Goal: Task Accomplishment & Management: Complete application form

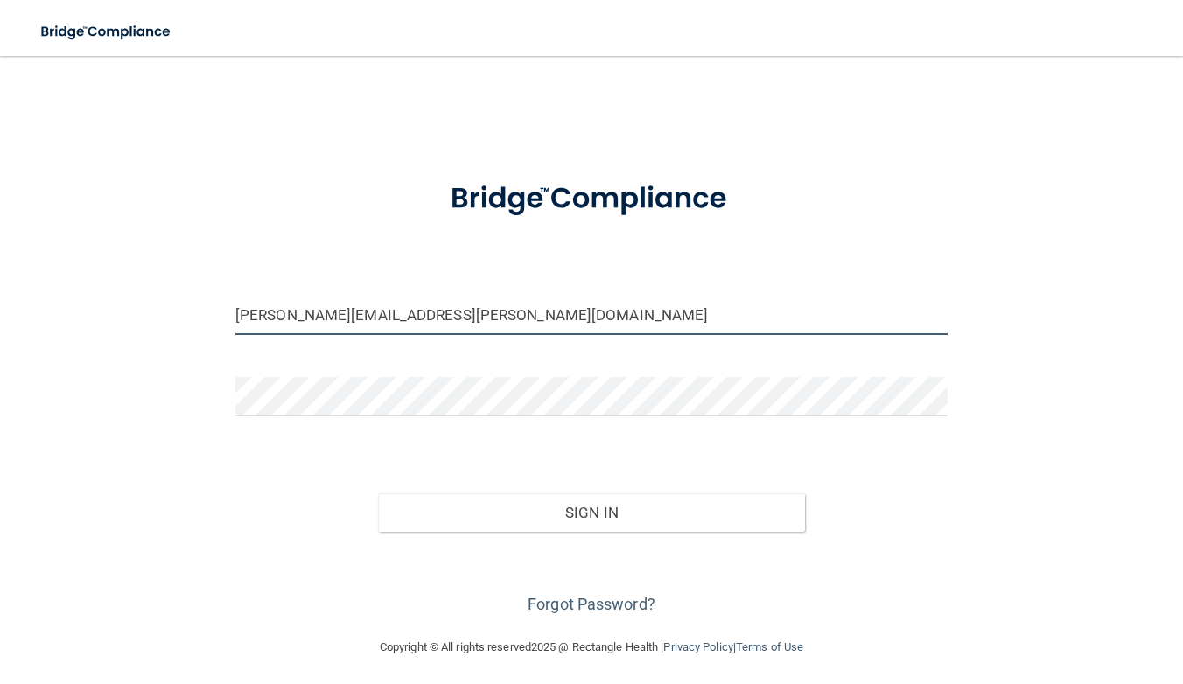
type input "[PERSON_NAME][EMAIL_ADDRESS][PERSON_NAME][DOMAIN_NAME]"
click at [595, 509] on button "Sign In" at bounding box center [591, 513] width 427 height 39
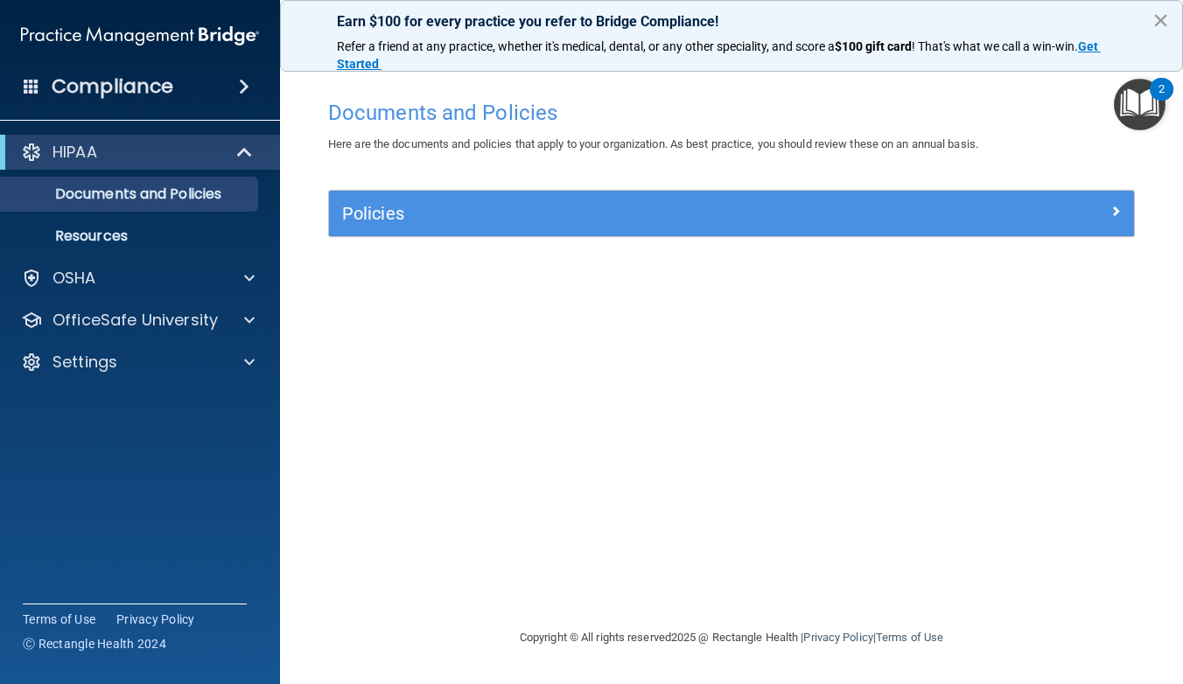
click at [1161, 21] on button "×" at bounding box center [1161, 20] width 17 height 28
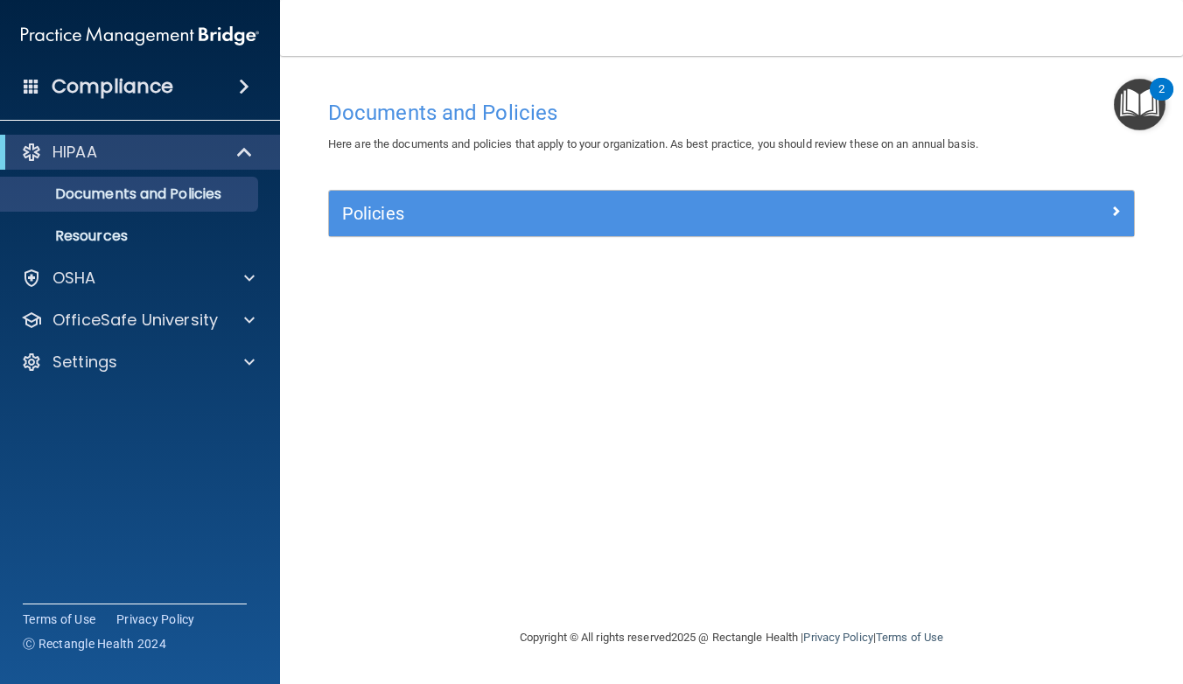
click at [544, 212] on h5 "Policies" at bounding box center [631, 213] width 578 height 19
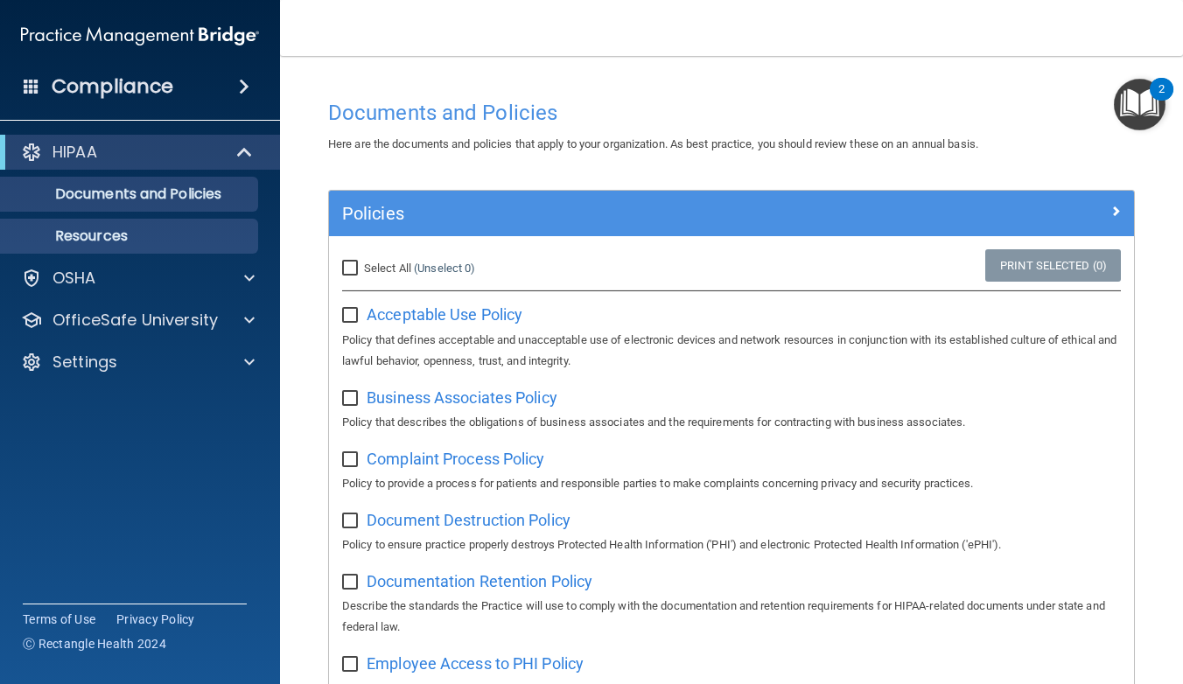
click at [102, 228] on p "Resources" at bounding box center [130, 237] width 239 height 18
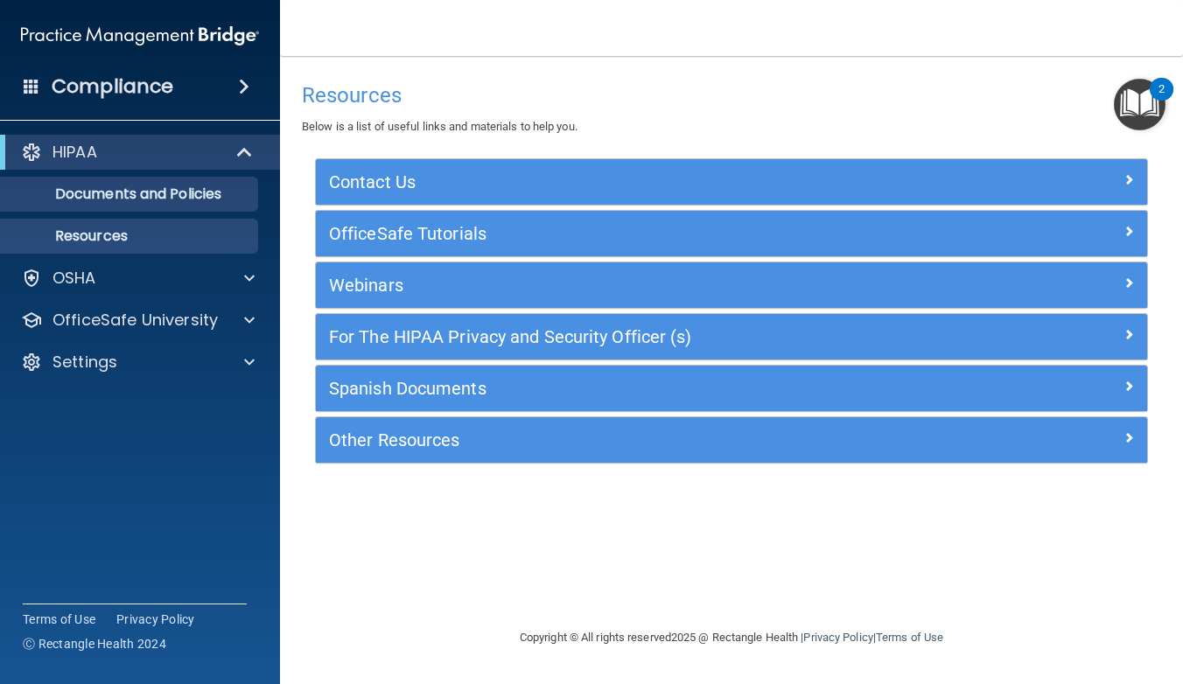
click at [207, 203] on p "Documents and Policies" at bounding box center [130, 195] width 239 height 18
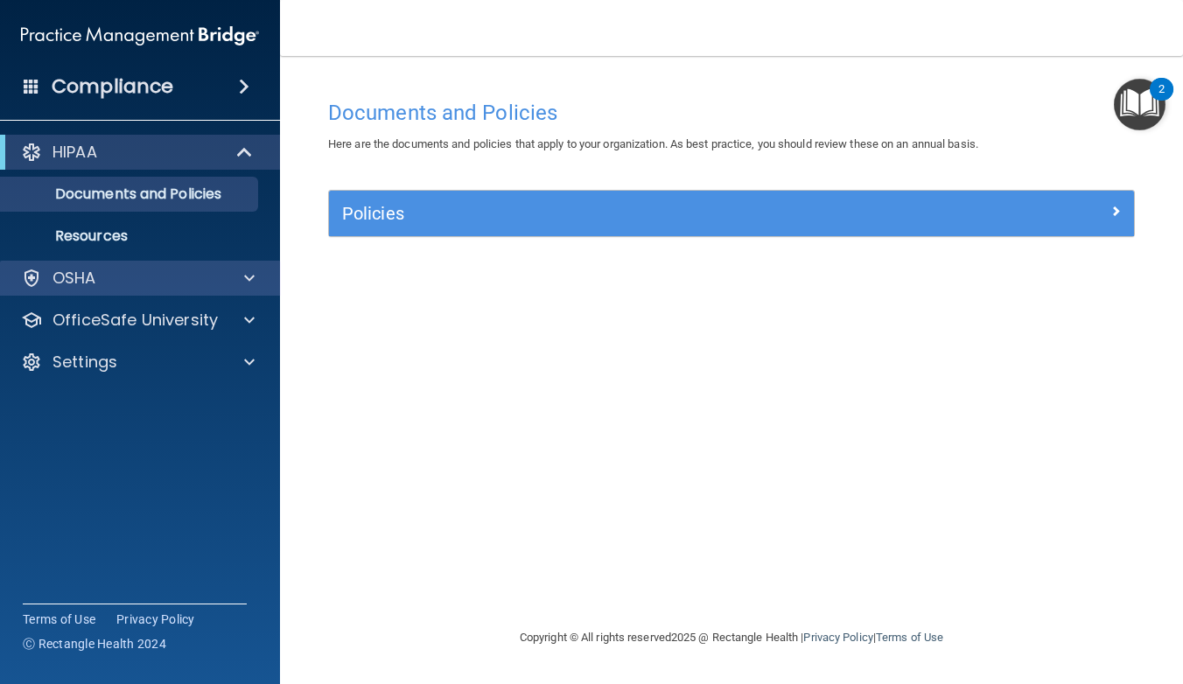
click at [238, 284] on div at bounding box center [247, 278] width 44 height 21
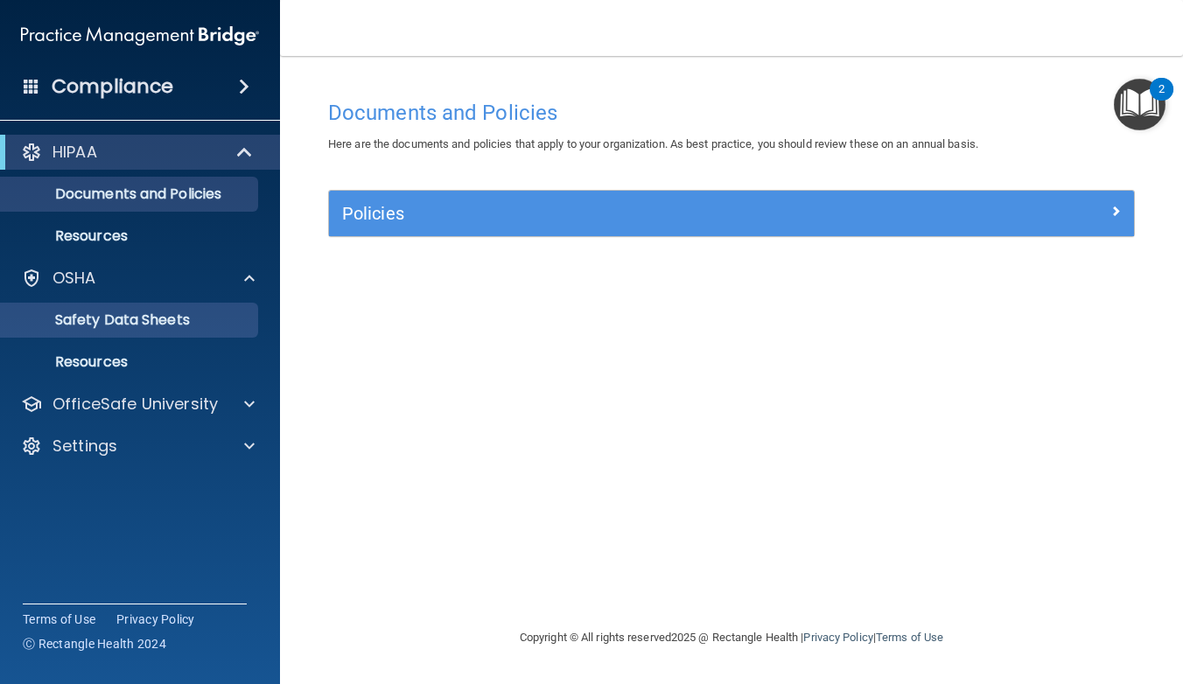
click at [174, 325] on p "Safety Data Sheets" at bounding box center [130, 321] width 239 height 18
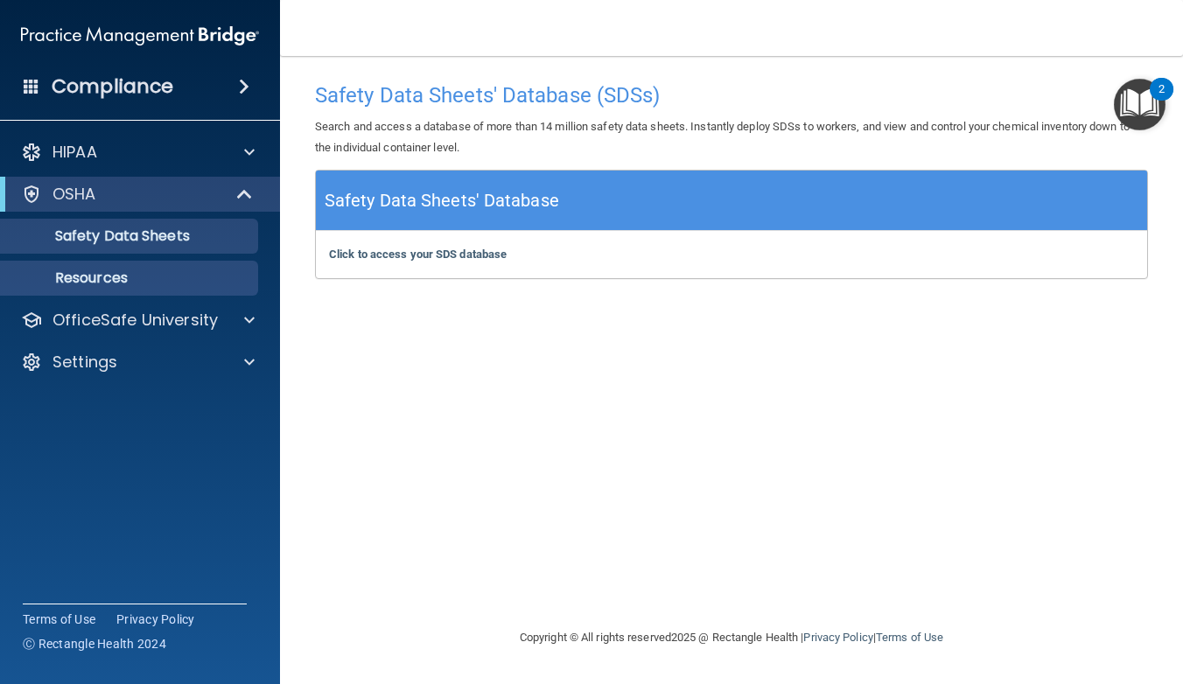
click at [144, 288] on link "Resources" at bounding box center [120, 278] width 276 height 35
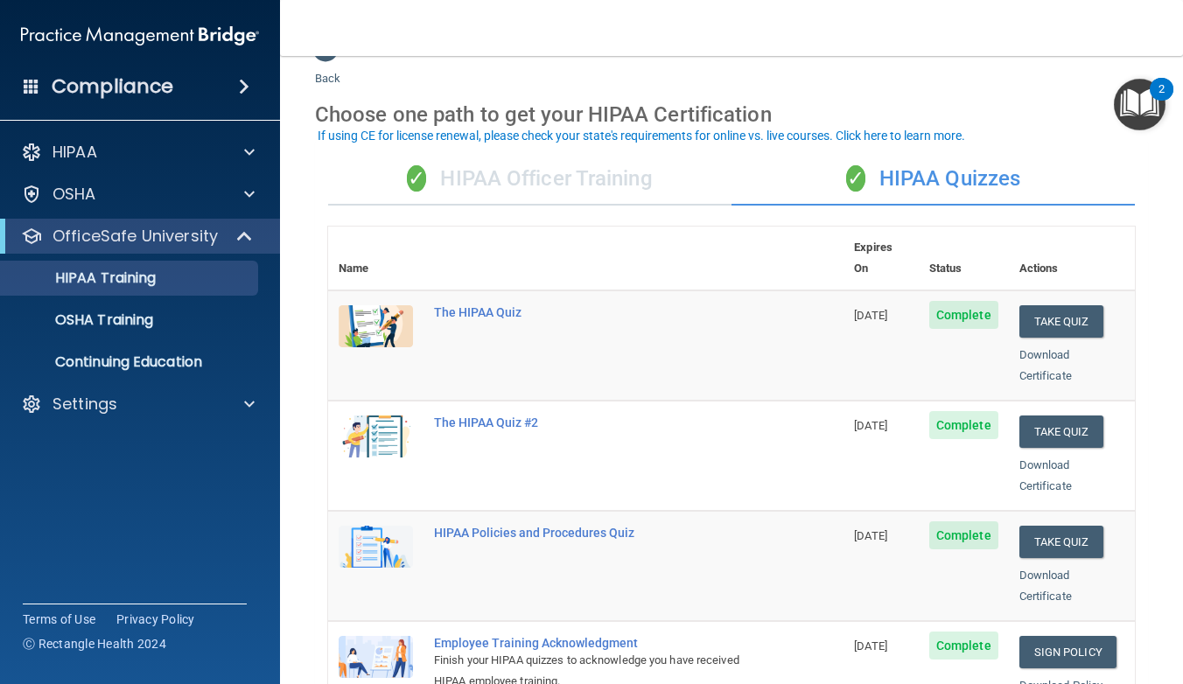
scroll to position [40, 0]
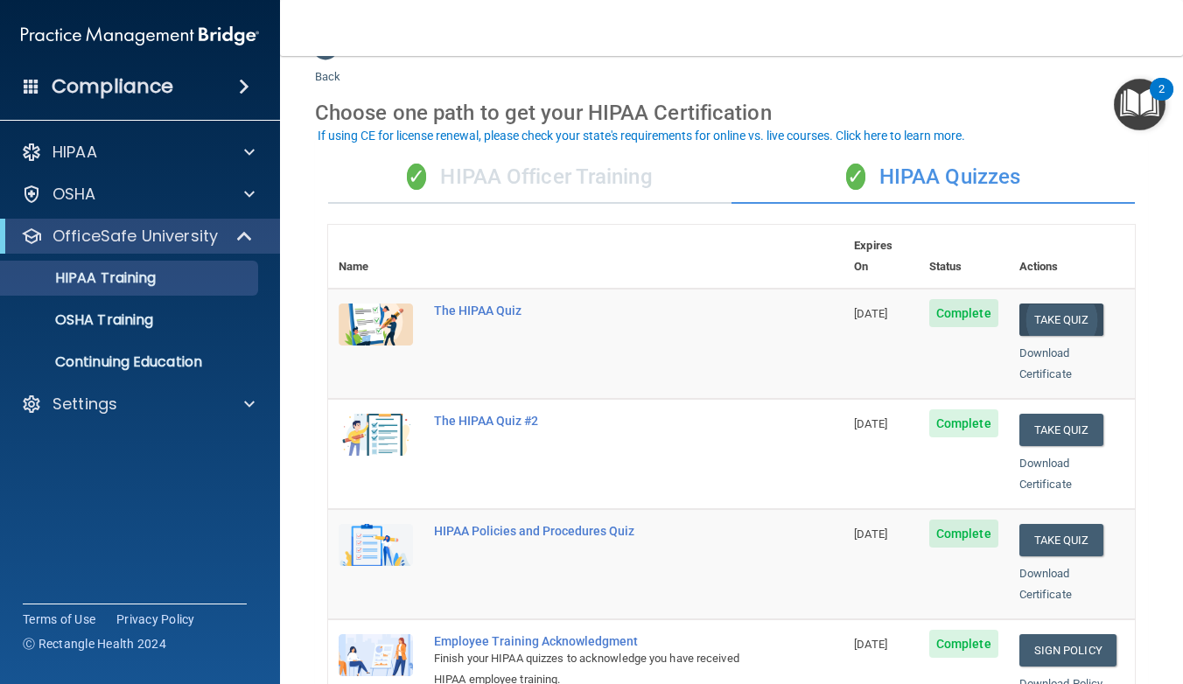
click at [1052, 304] on button "Take Quiz" at bounding box center [1062, 320] width 84 height 32
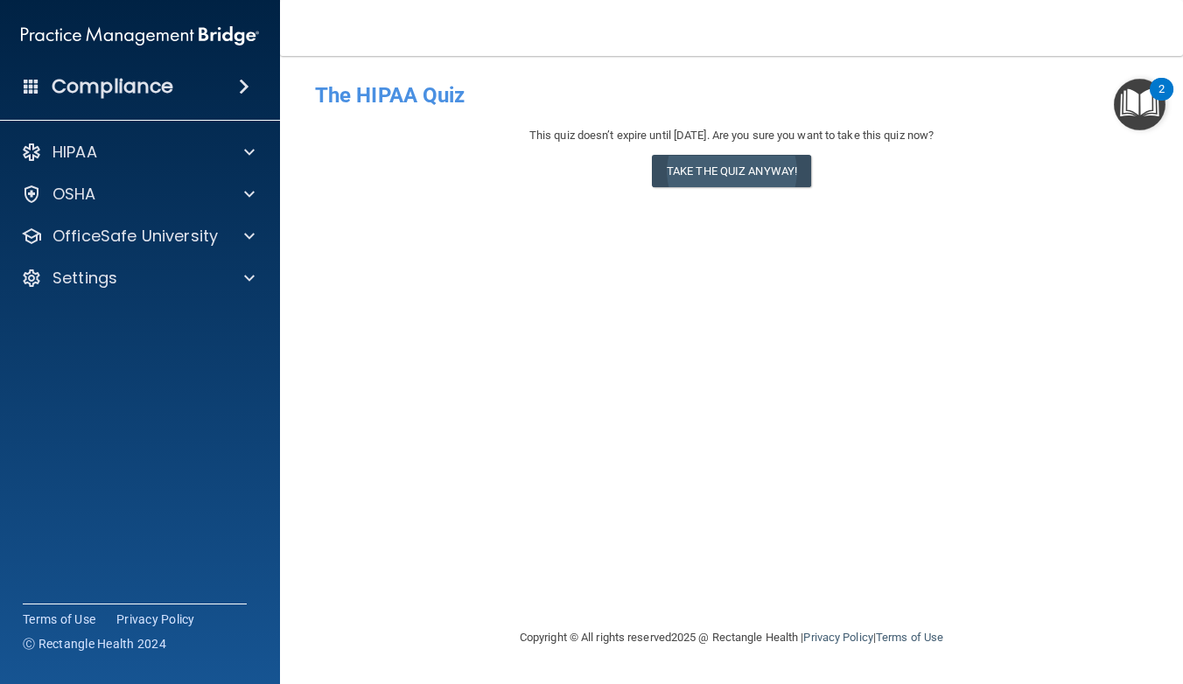
click at [762, 182] on button "Take the quiz anyway!" at bounding box center [731, 171] width 159 height 32
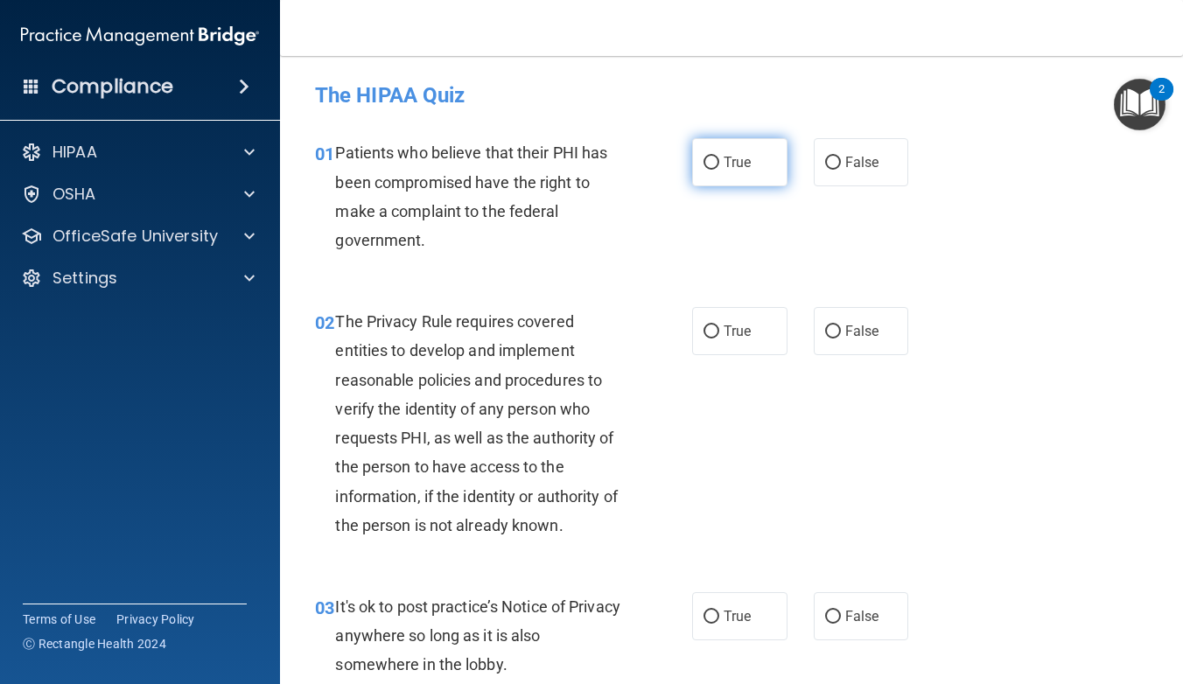
click at [712, 162] on input "True" at bounding box center [712, 163] width 16 height 13
radio input "true"
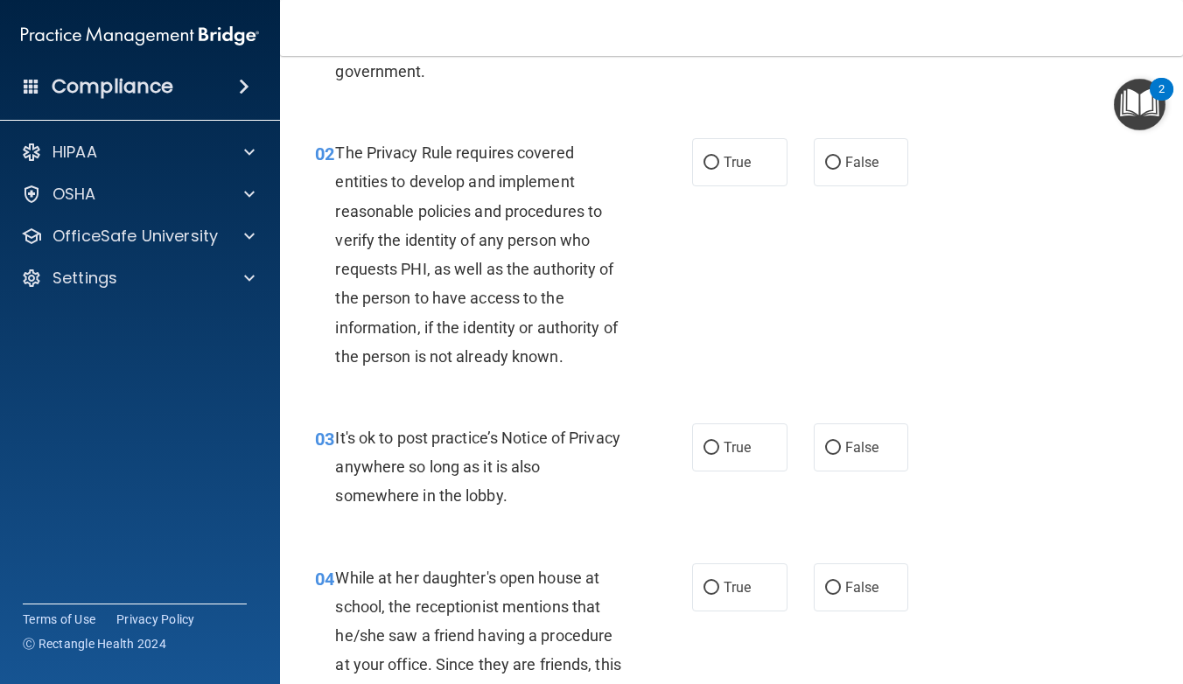
scroll to position [170, 0]
click at [712, 158] on input "True" at bounding box center [712, 162] width 16 height 13
radio input "true"
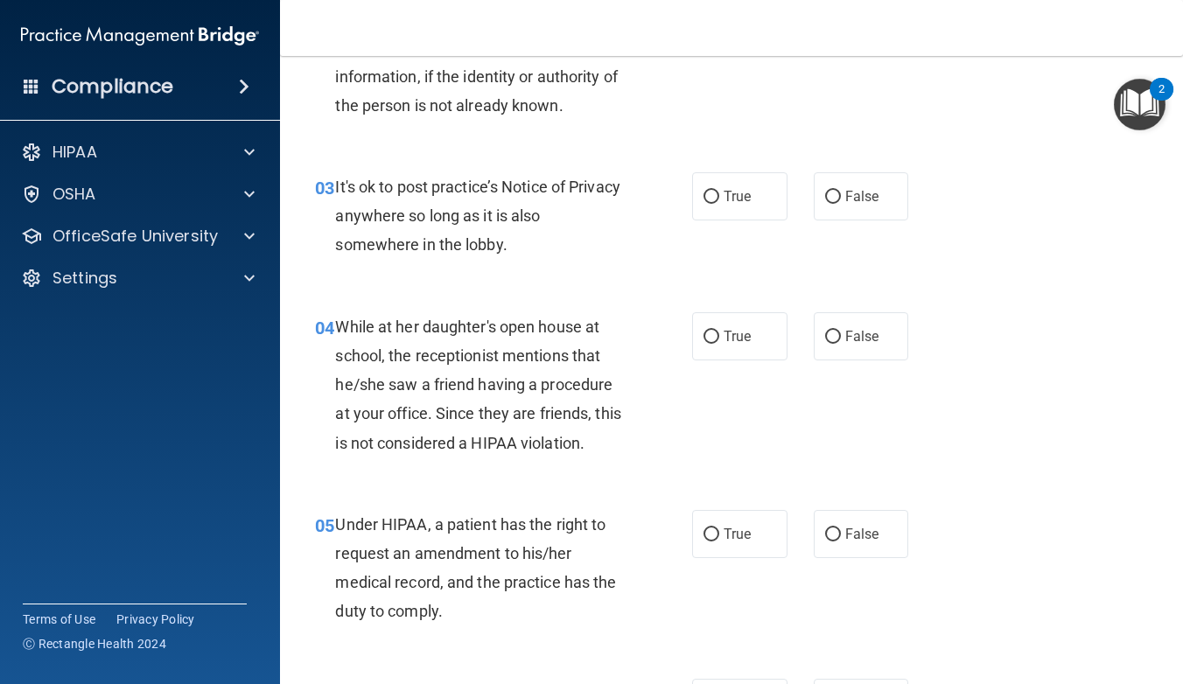
scroll to position [421, 0]
click at [716, 190] on input "True" at bounding box center [712, 196] width 16 height 13
radio input "true"
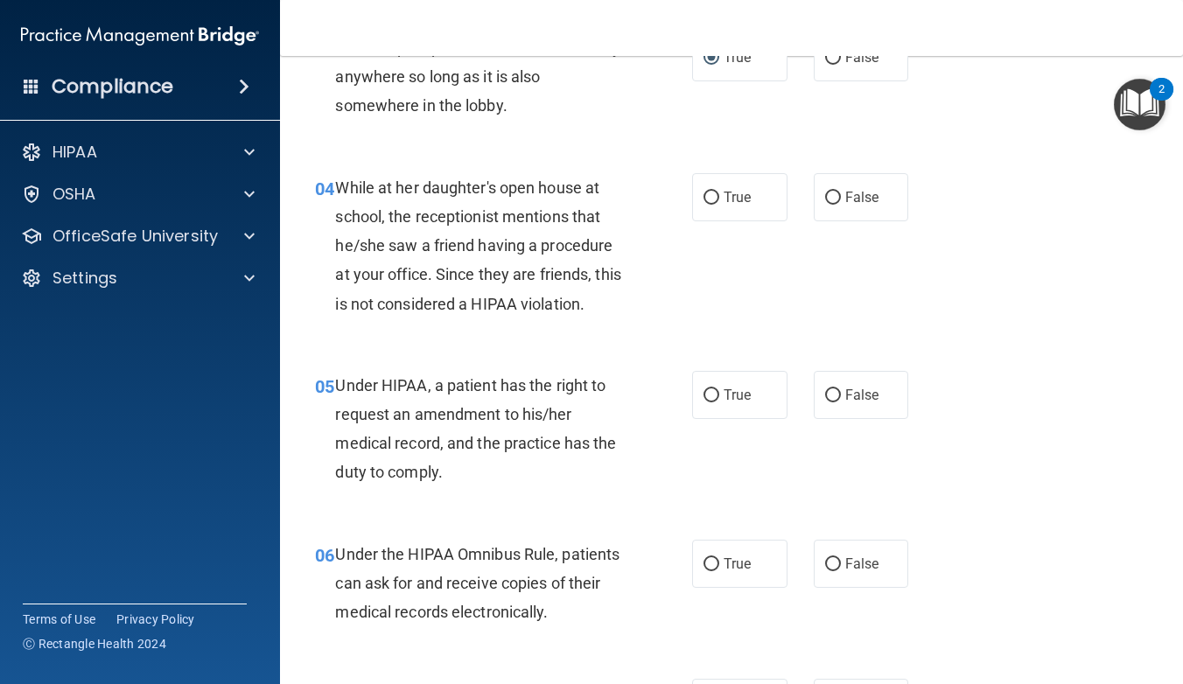
scroll to position [564, 0]
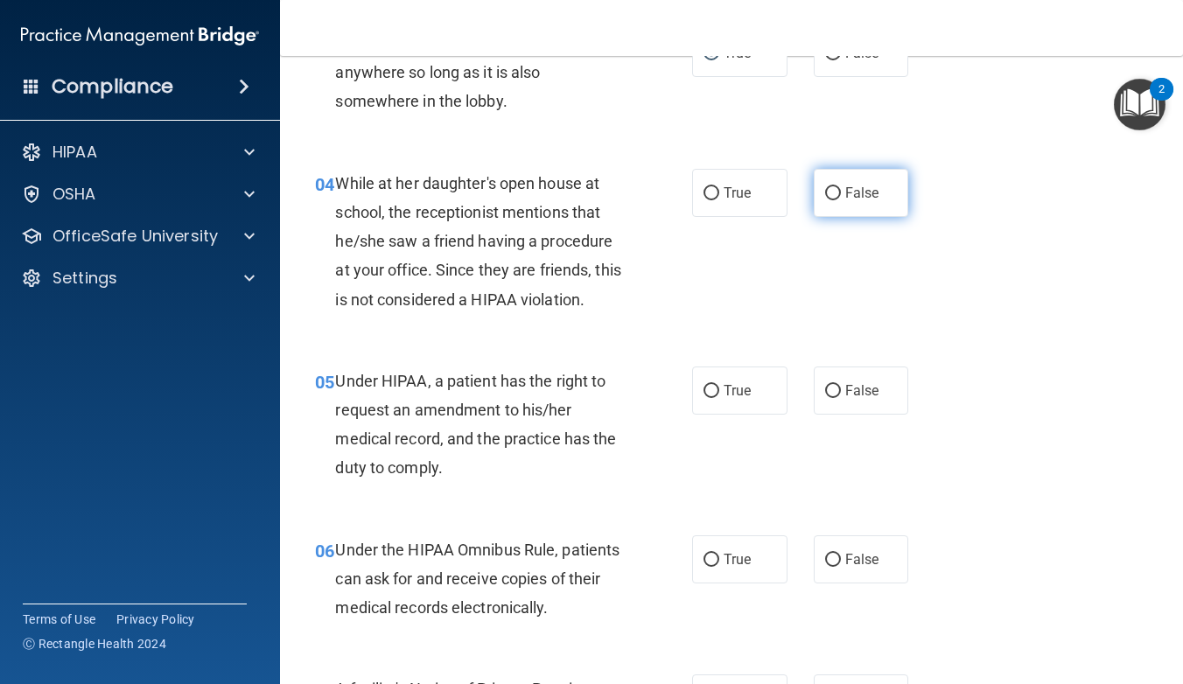
click at [831, 190] on input "False" at bounding box center [833, 193] width 16 height 13
radio input "true"
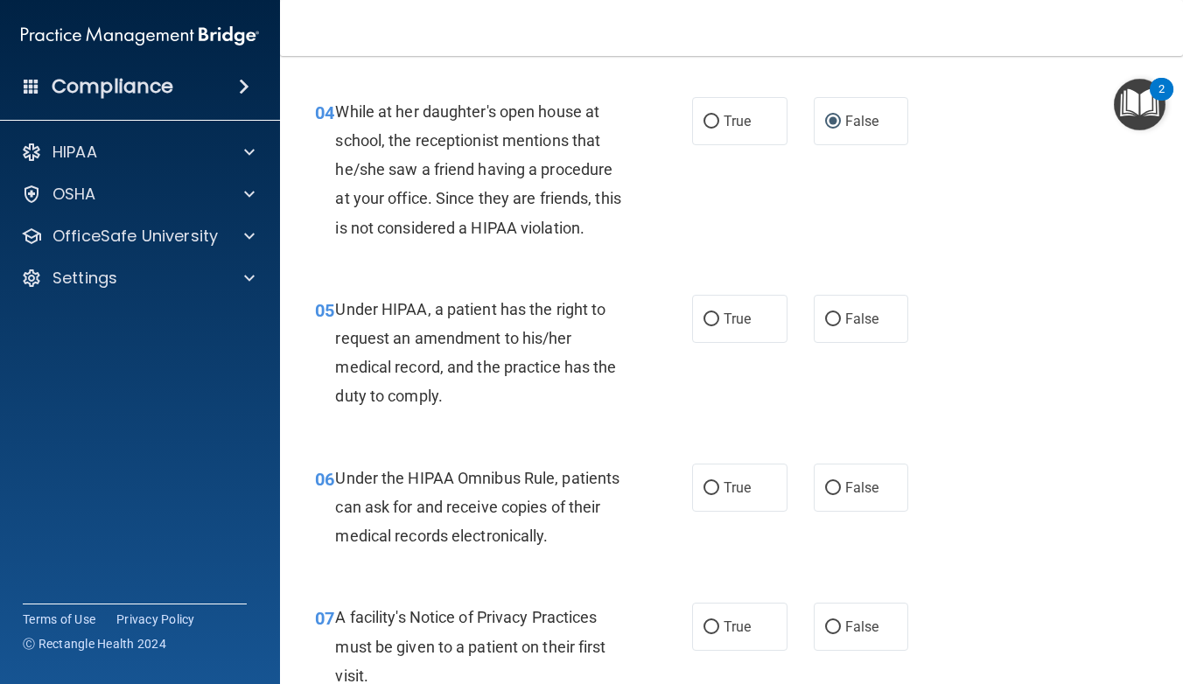
scroll to position [628, 0]
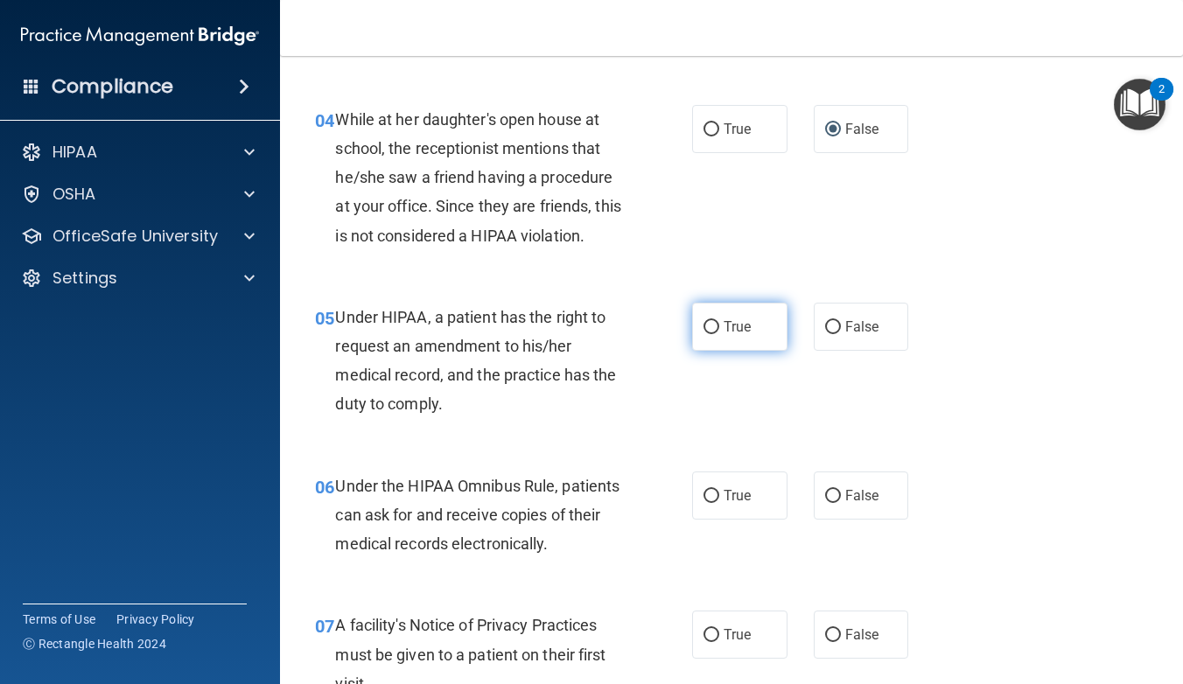
click at [713, 321] on input "True" at bounding box center [712, 327] width 16 height 13
radio input "true"
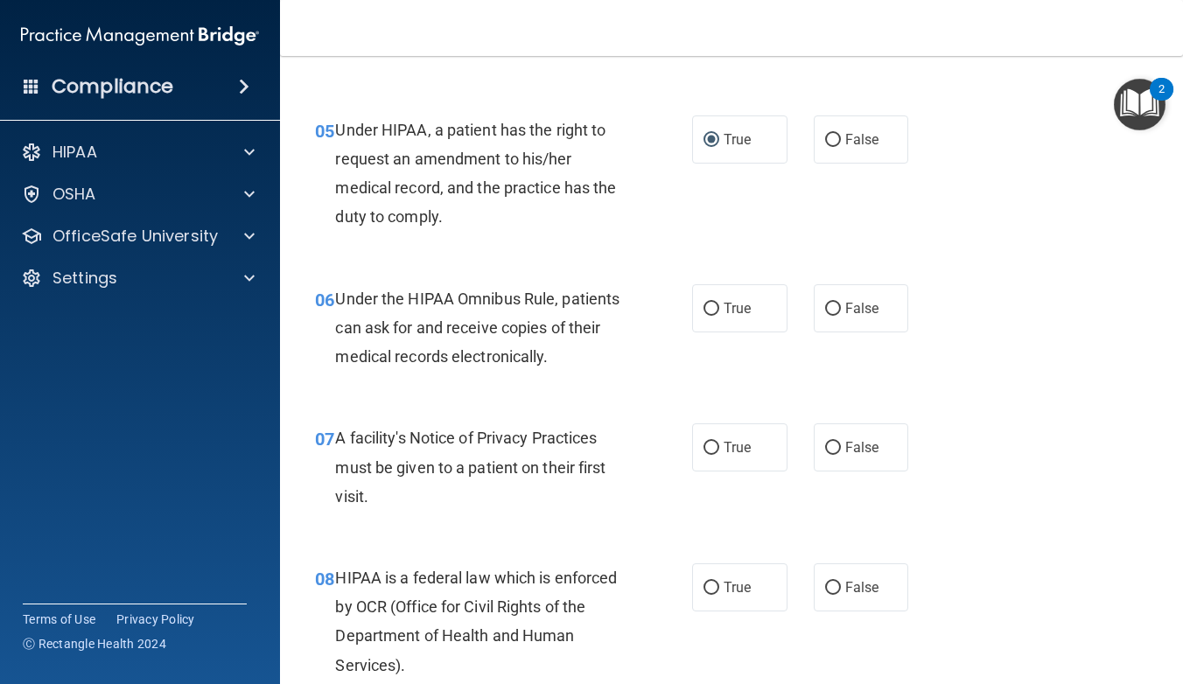
scroll to position [844, 0]
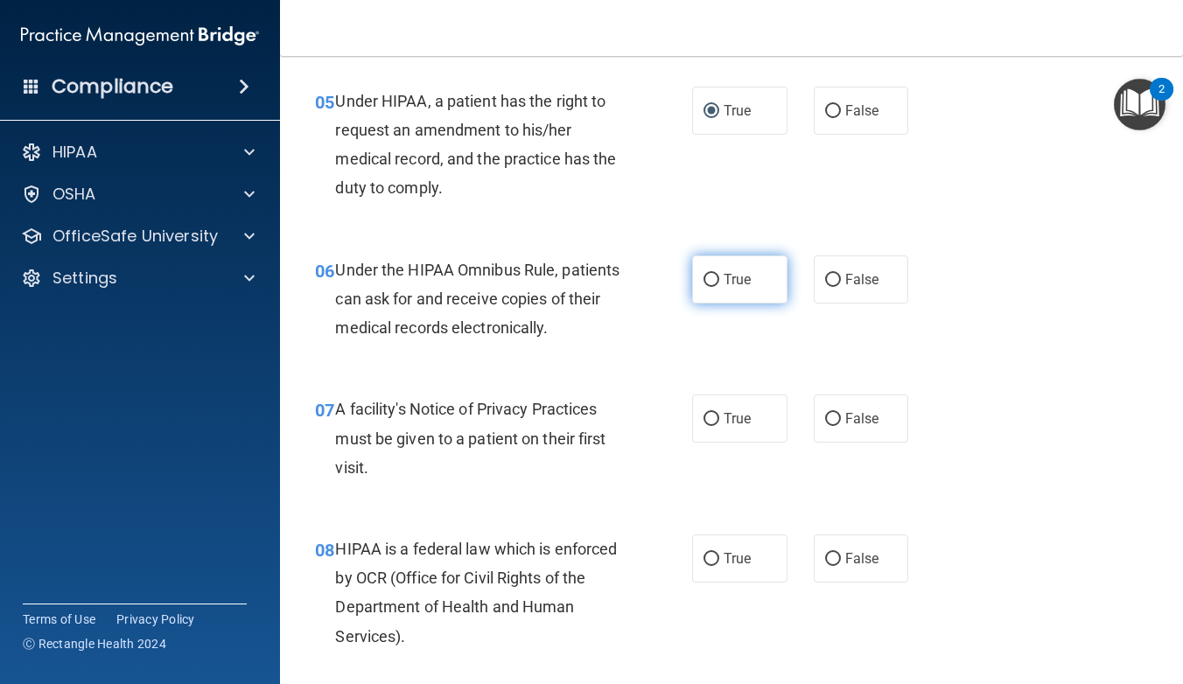
click at [712, 277] on input "True" at bounding box center [712, 280] width 16 height 13
radio input "true"
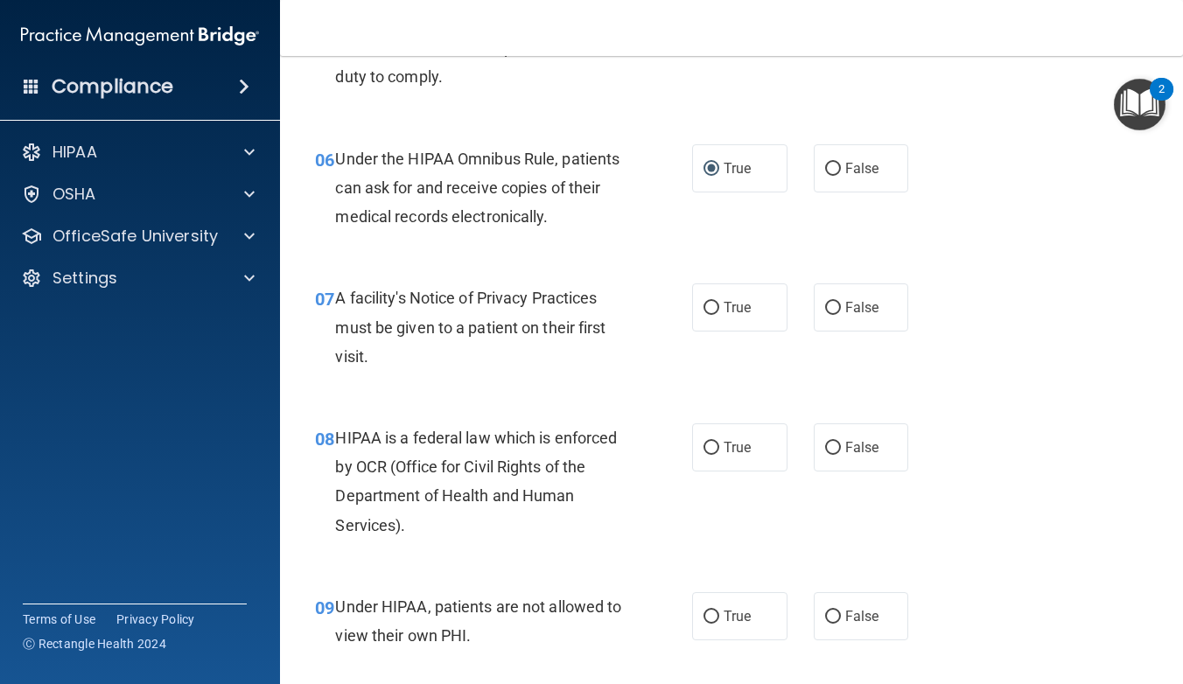
scroll to position [974, 0]
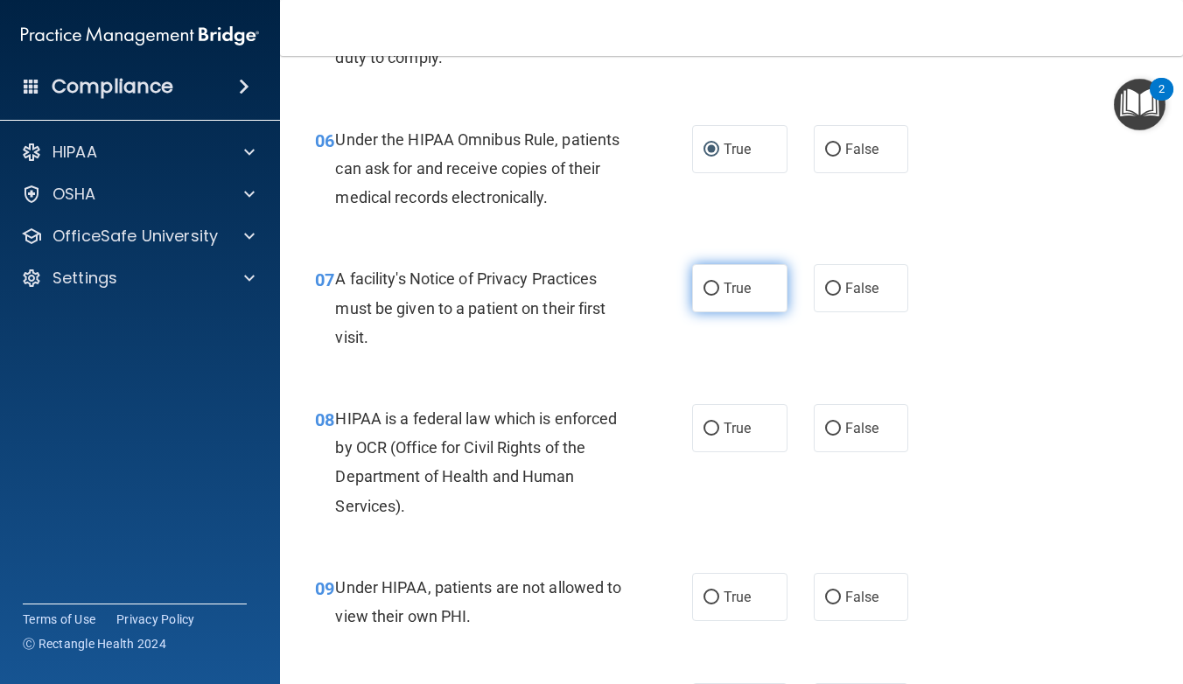
click at [712, 286] on input "True" at bounding box center [712, 289] width 16 height 13
radio input "true"
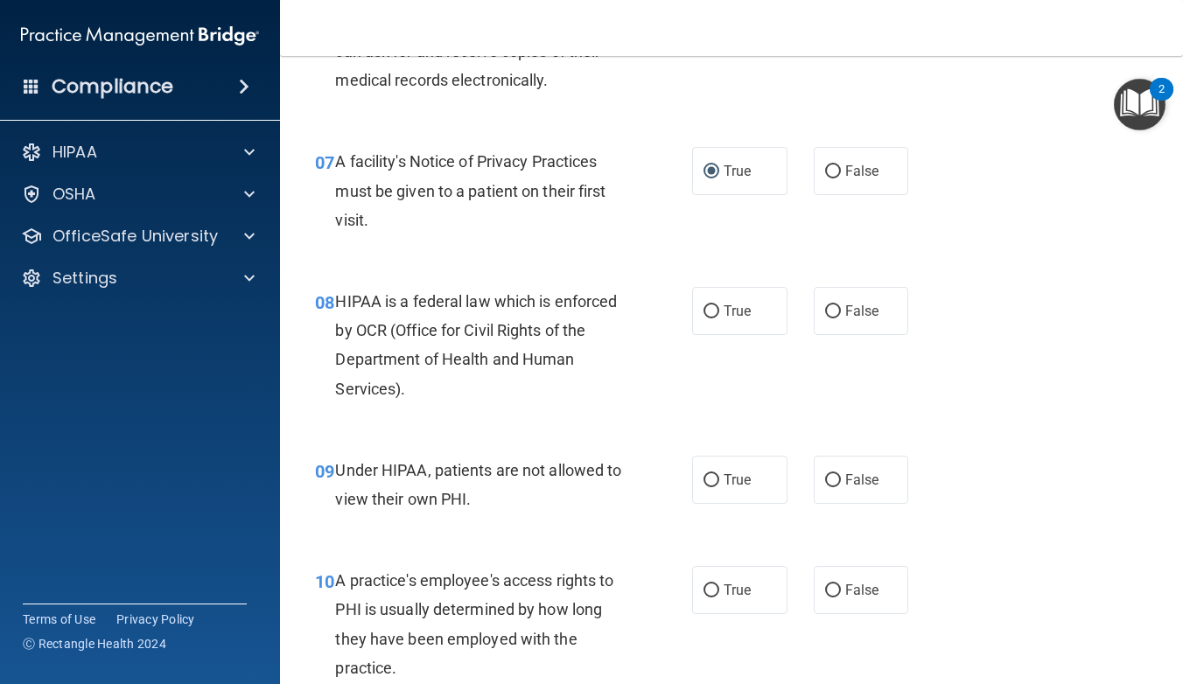
scroll to position [1131, 0]
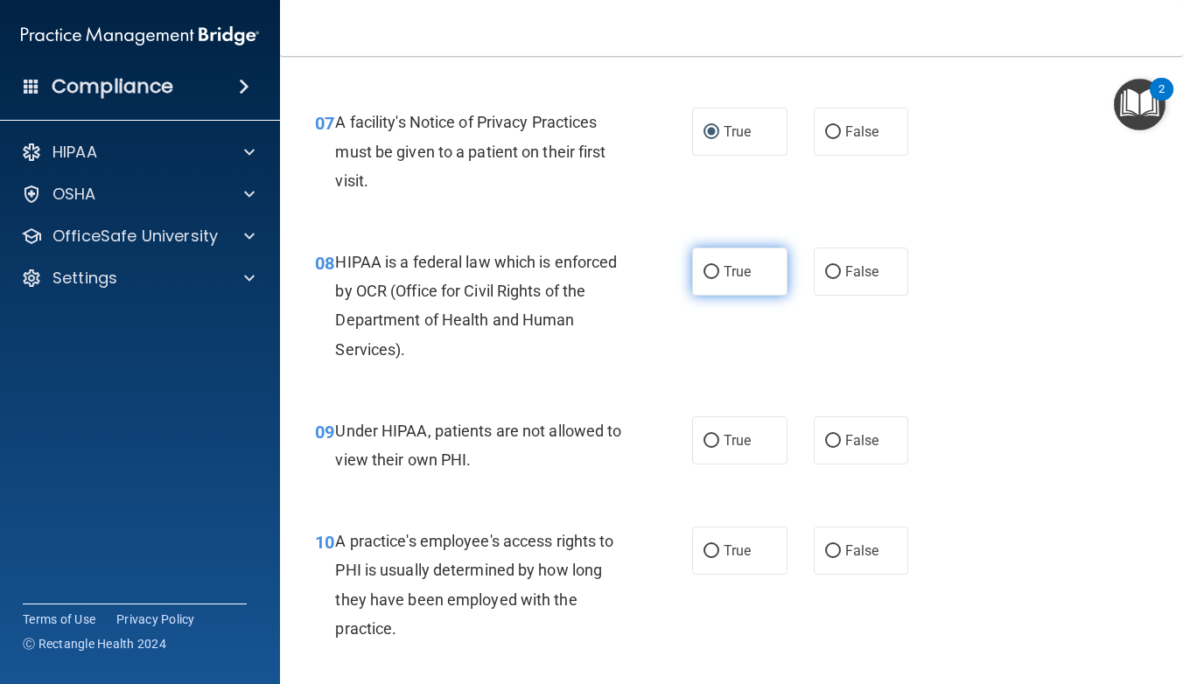
click at [712, 270] on input "True" at bounding box center [712, 272] width 16 height 13
radio input "true"
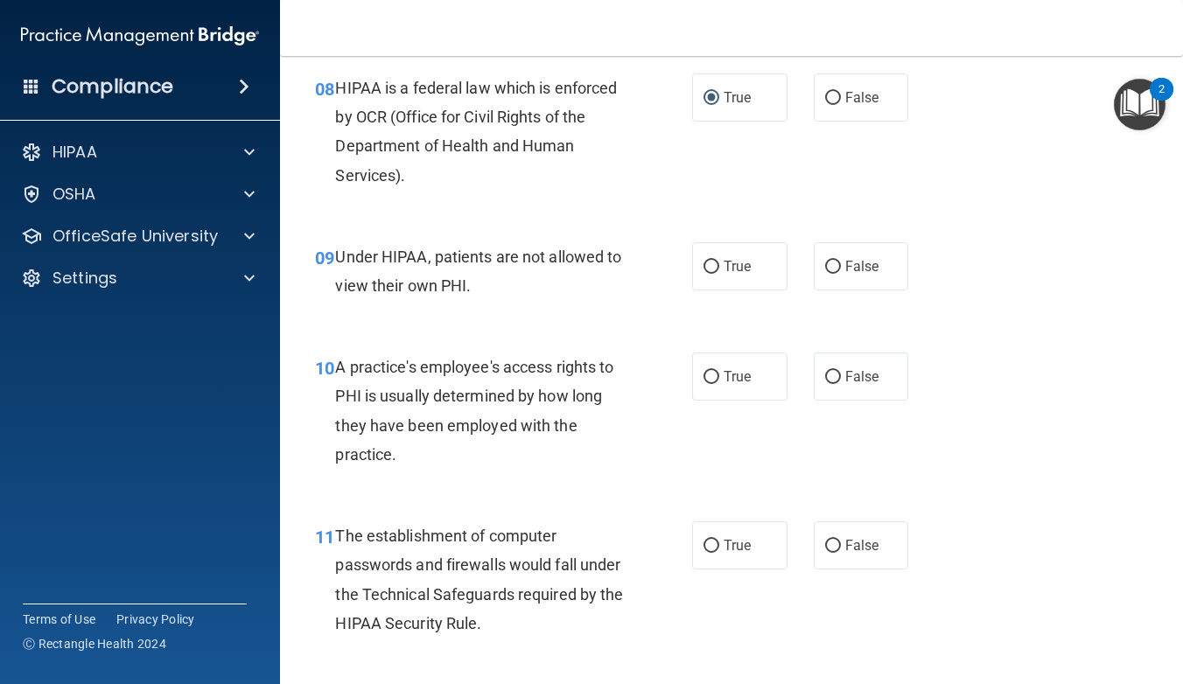
scroll to position [1322, 0]
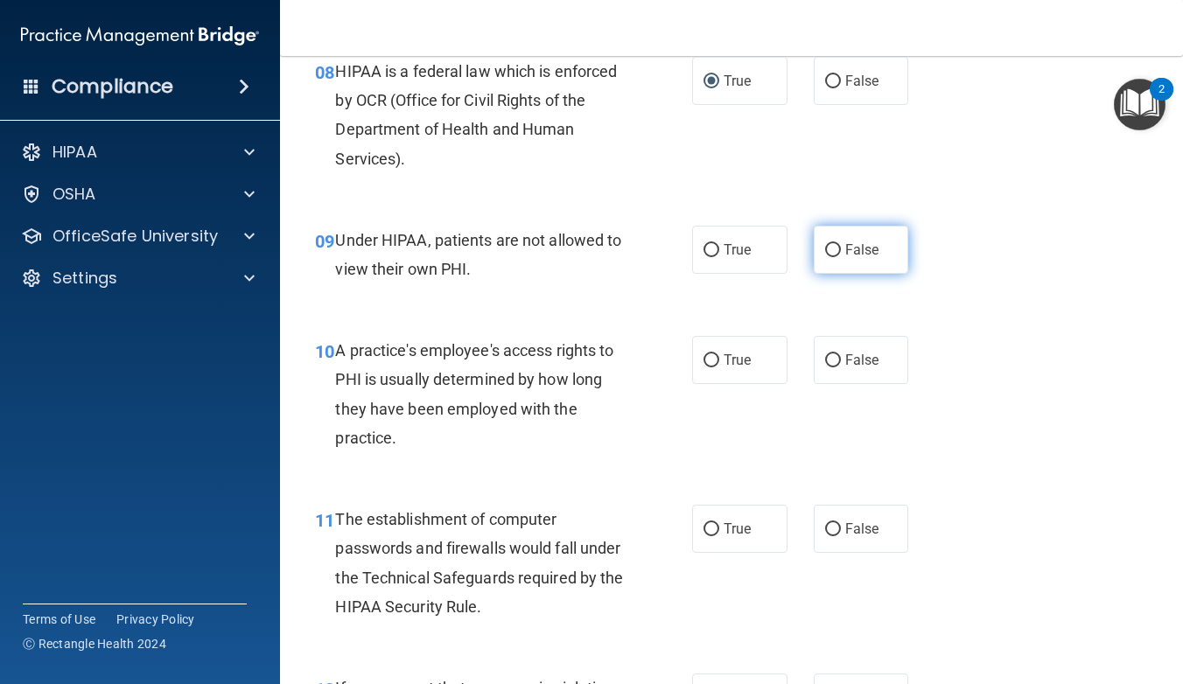
click at [831, 244] on input "False" at bounding box center [833, 250] width 16 height 13
radio input "true"
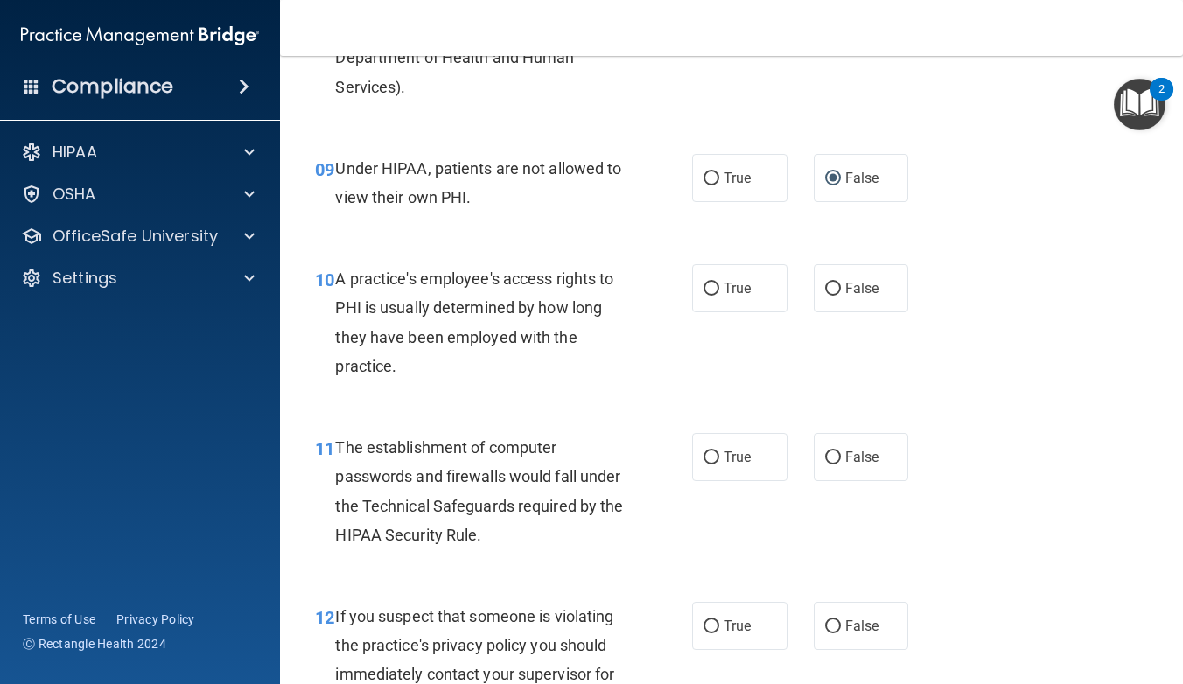
scroll to position [1406, 0]
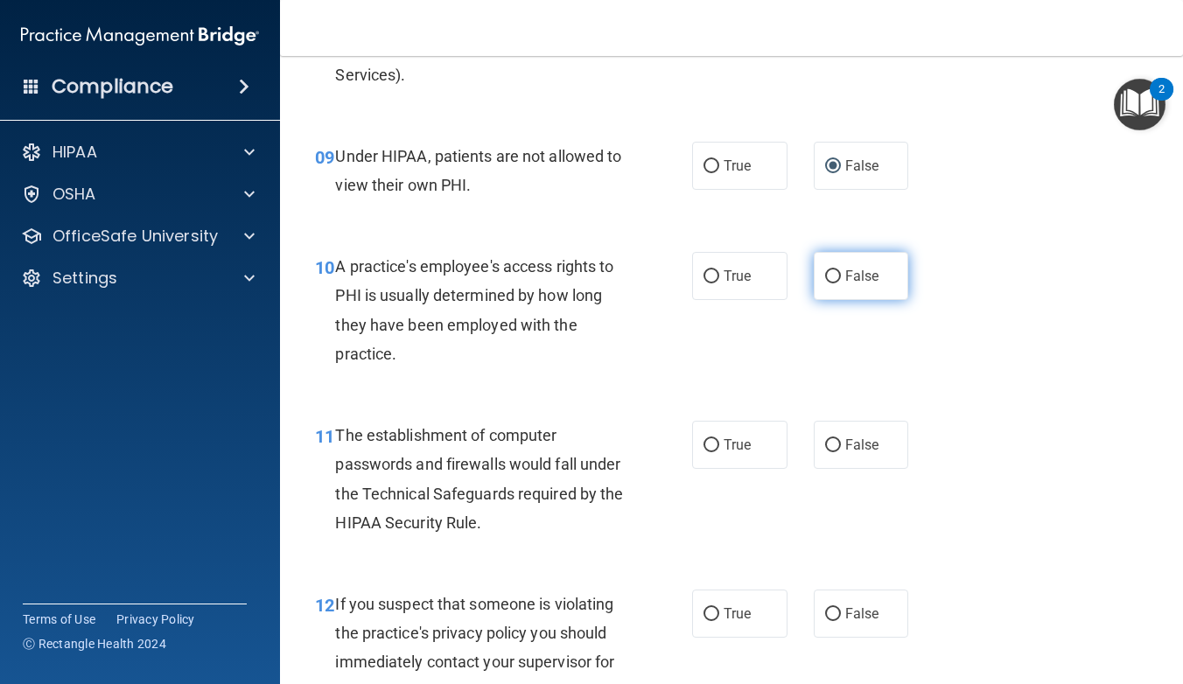
click at [827, 272] on input "False" at bounding box center [833, 276] width 16 height 13
radio input "true"
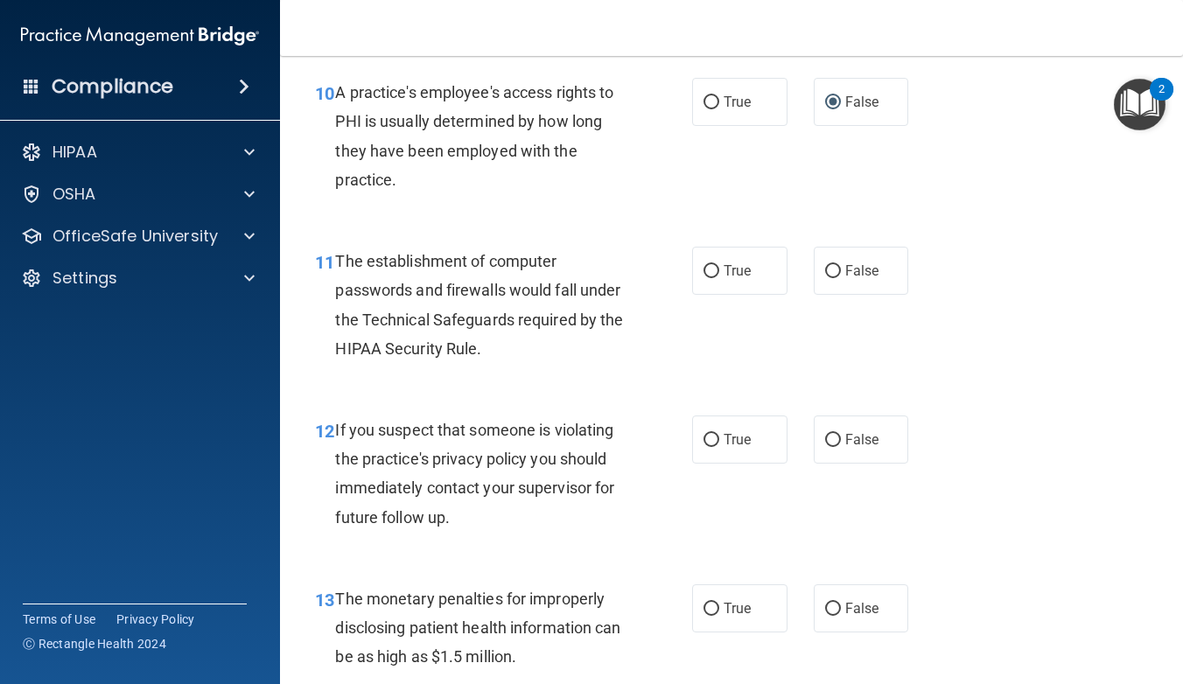
scroll to position [1584, 0]
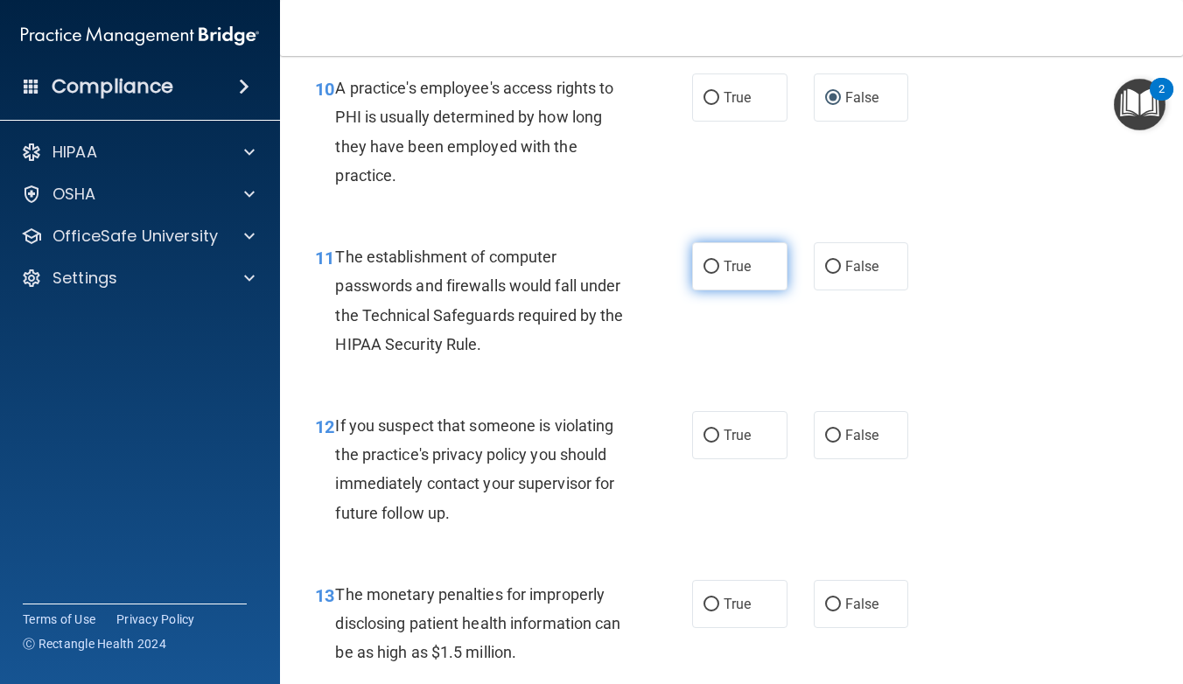
click at [711, 261] on input "True" at bounding box center [712, 267] width 16 height 13
radio input "true"
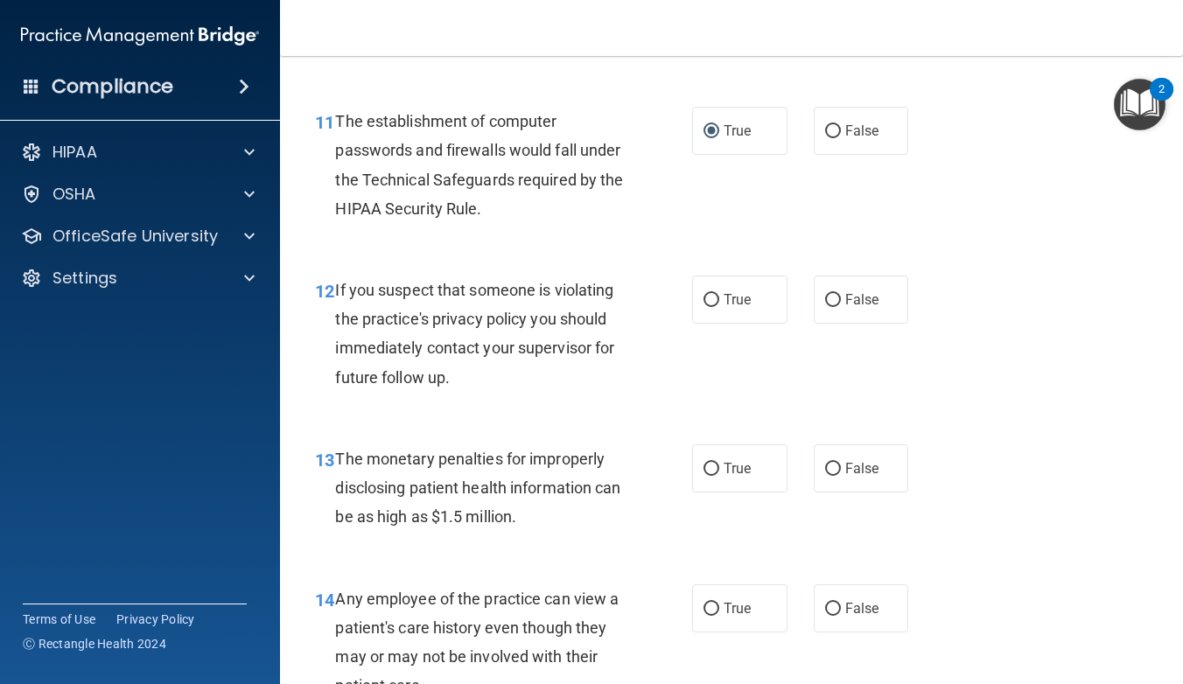
scroll to position [1723, 0]
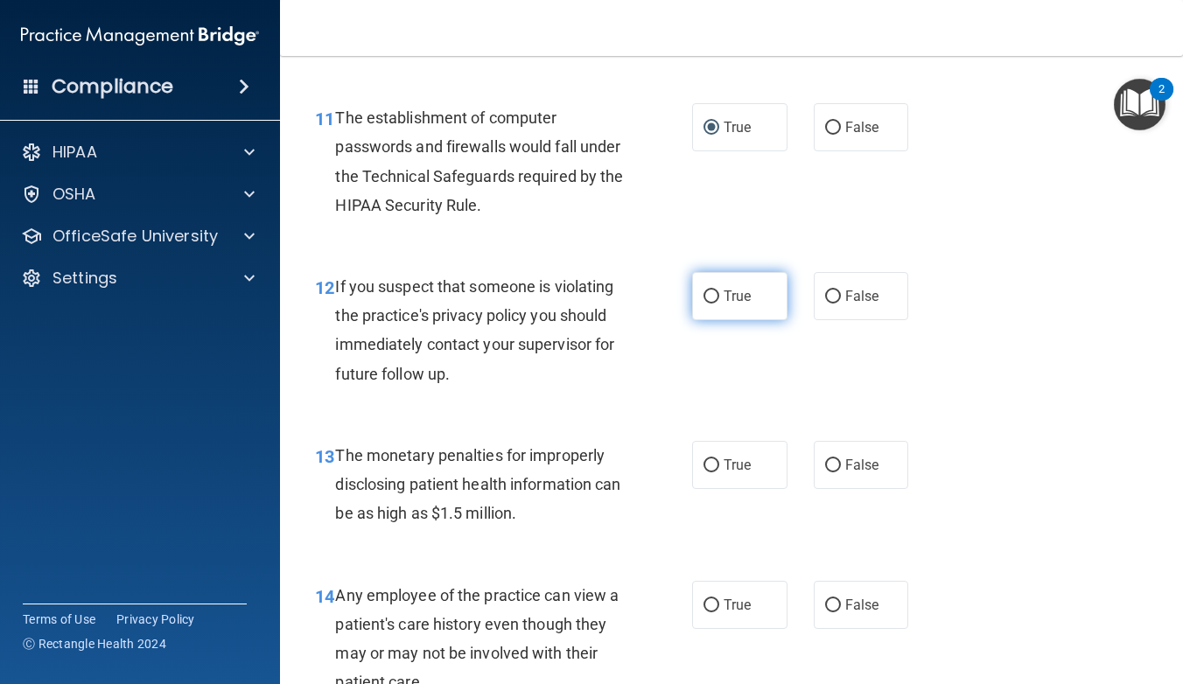
click at [712, 291] on input "True" at bounding box center [712, 297] width 16 height 13
radio input "true"
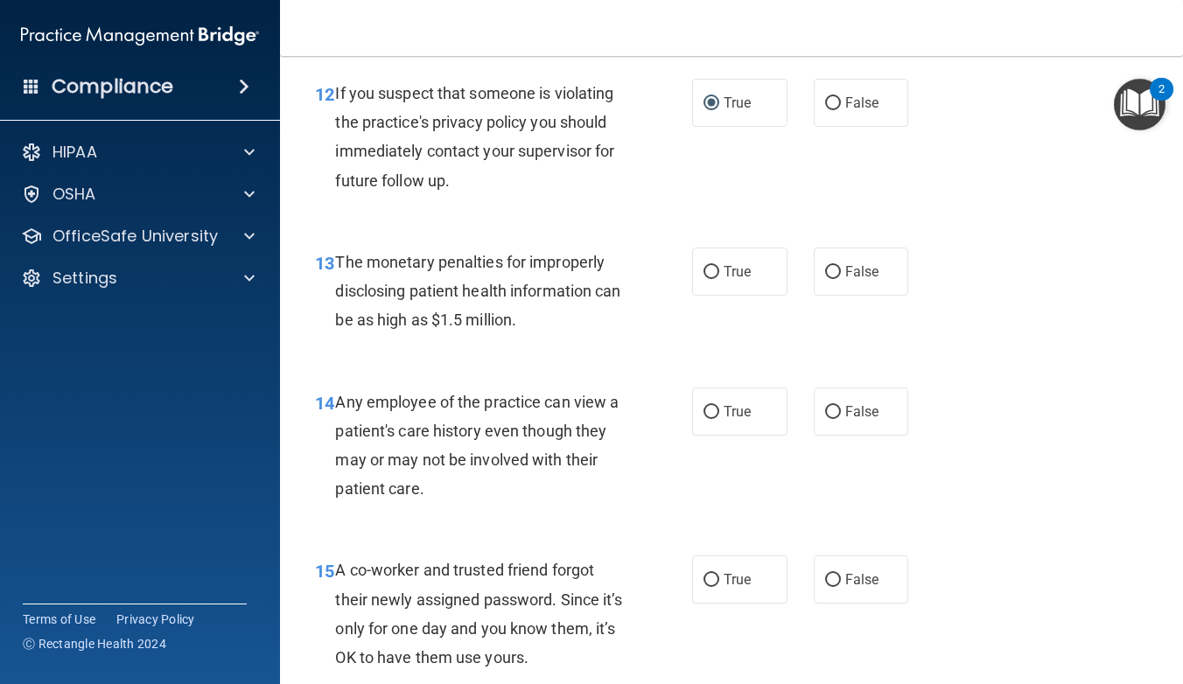
scroll to position [1919, 0]
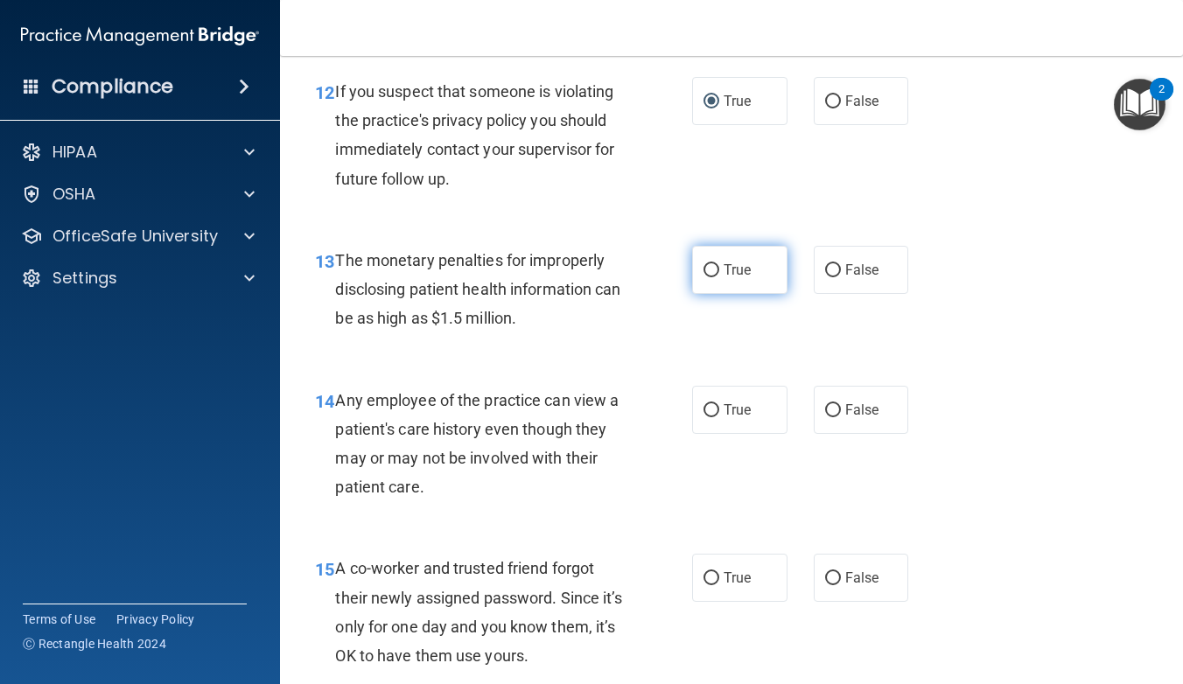
click at [712, 264] on input "True" at bounding box center [712, 270] width 16 height 13
radio input "true"
click at [712, 264] on input "True" at bounding box center [712, 270] width 16 height 13
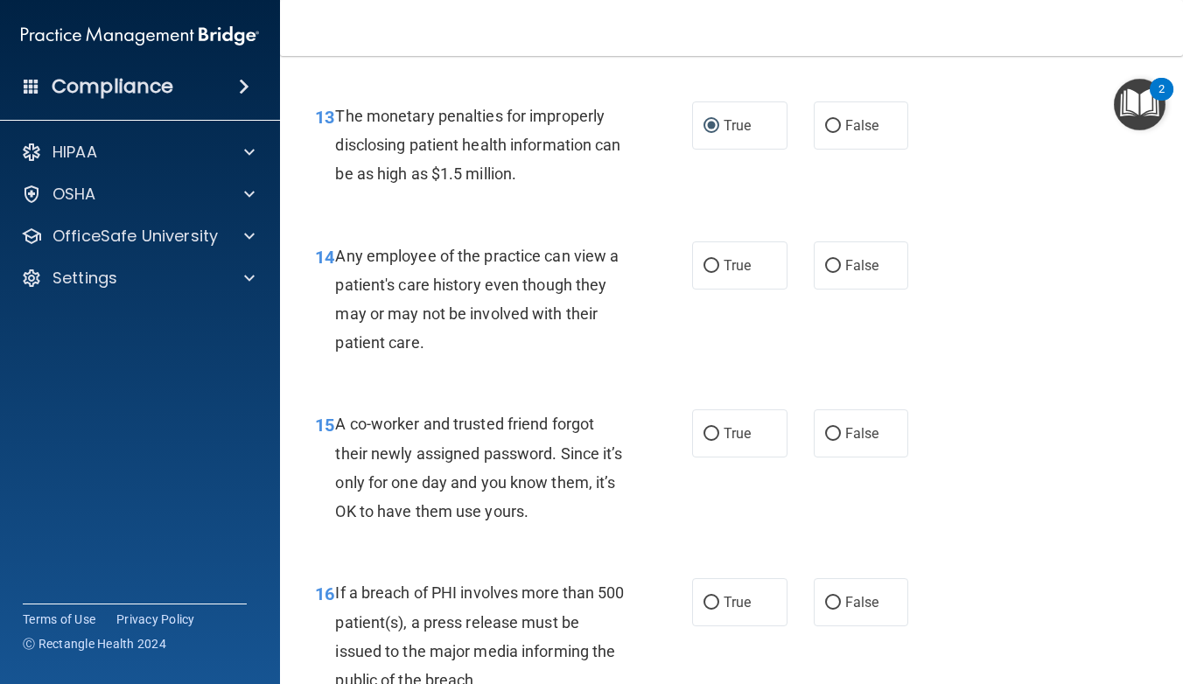
scroll to position [2065, 0]
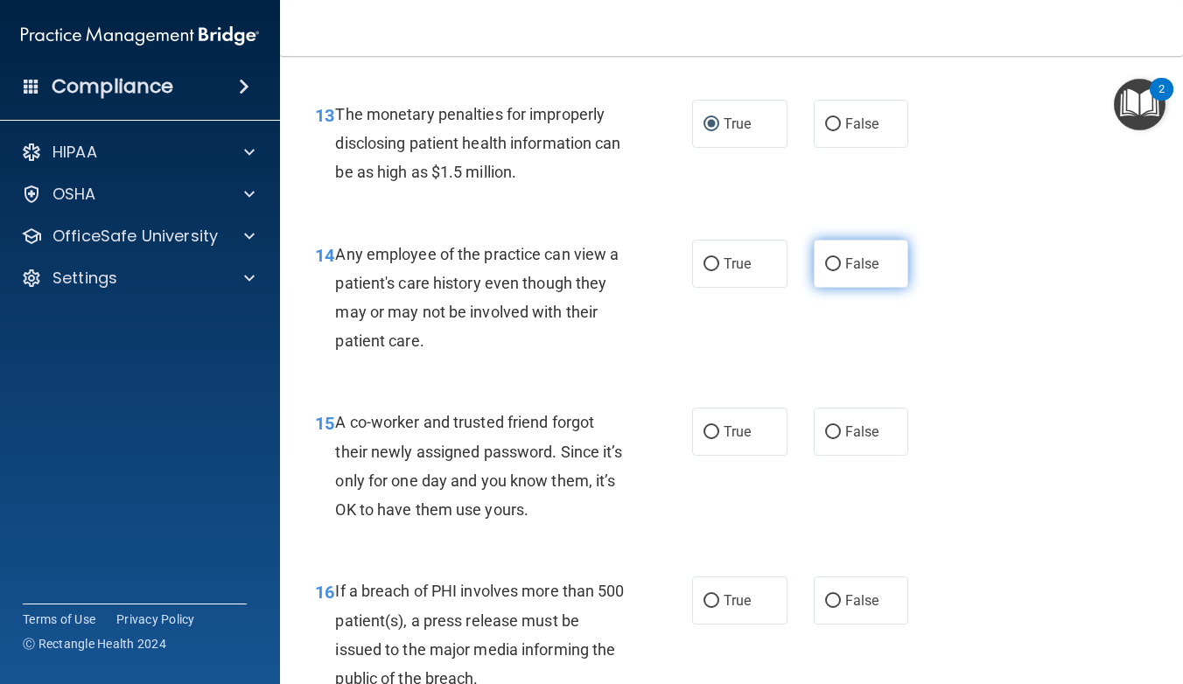
click at [830, 258] on input "False" at bounding box center [833, 264] width 16 height 13
radio input "true"
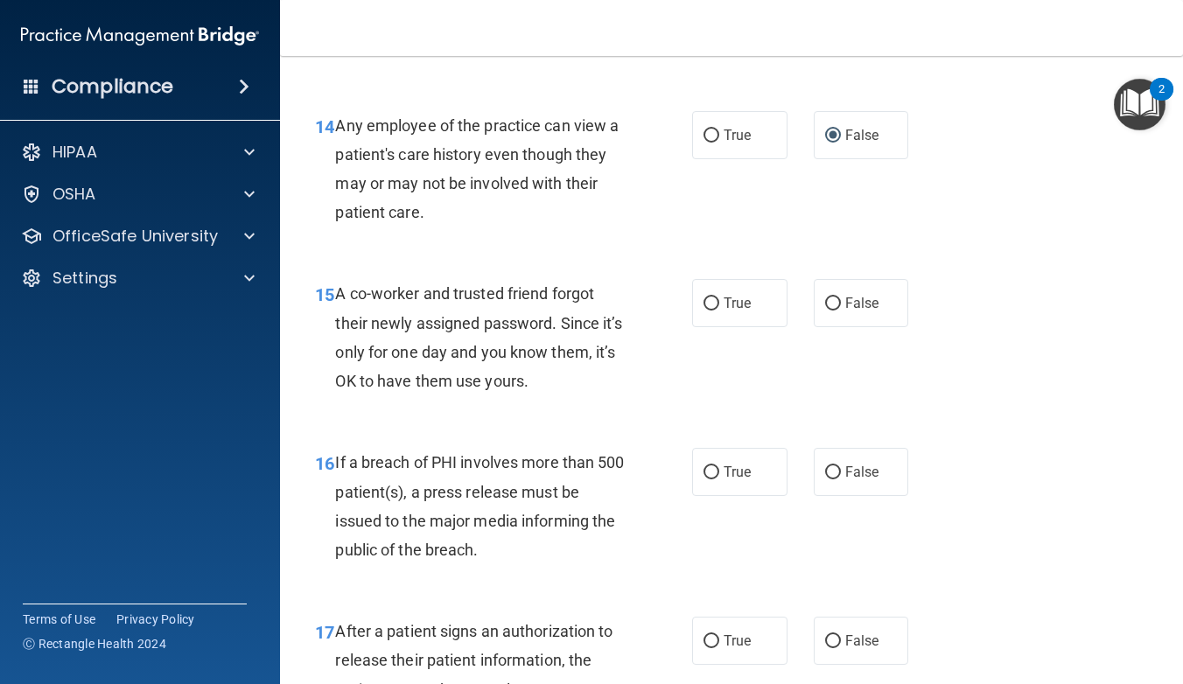
scroll to position [2199, 0]
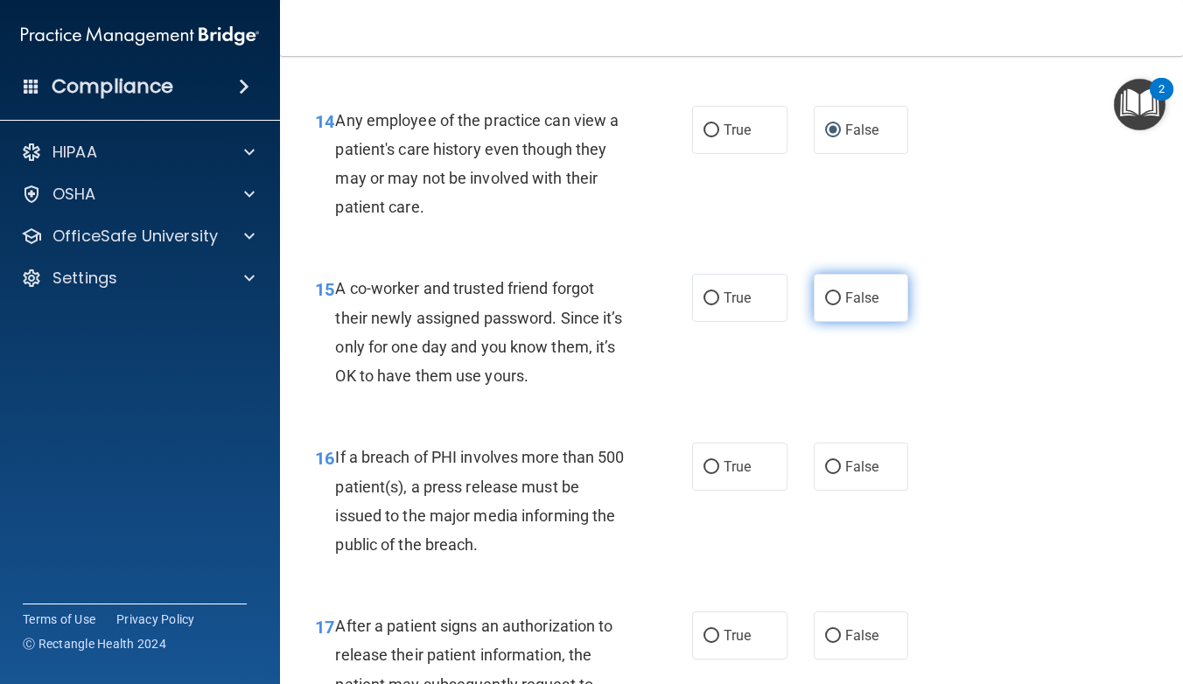
click at [833, 292] on input "False" at bounding box center [833, 298] width 16 height 13
radio input "true"
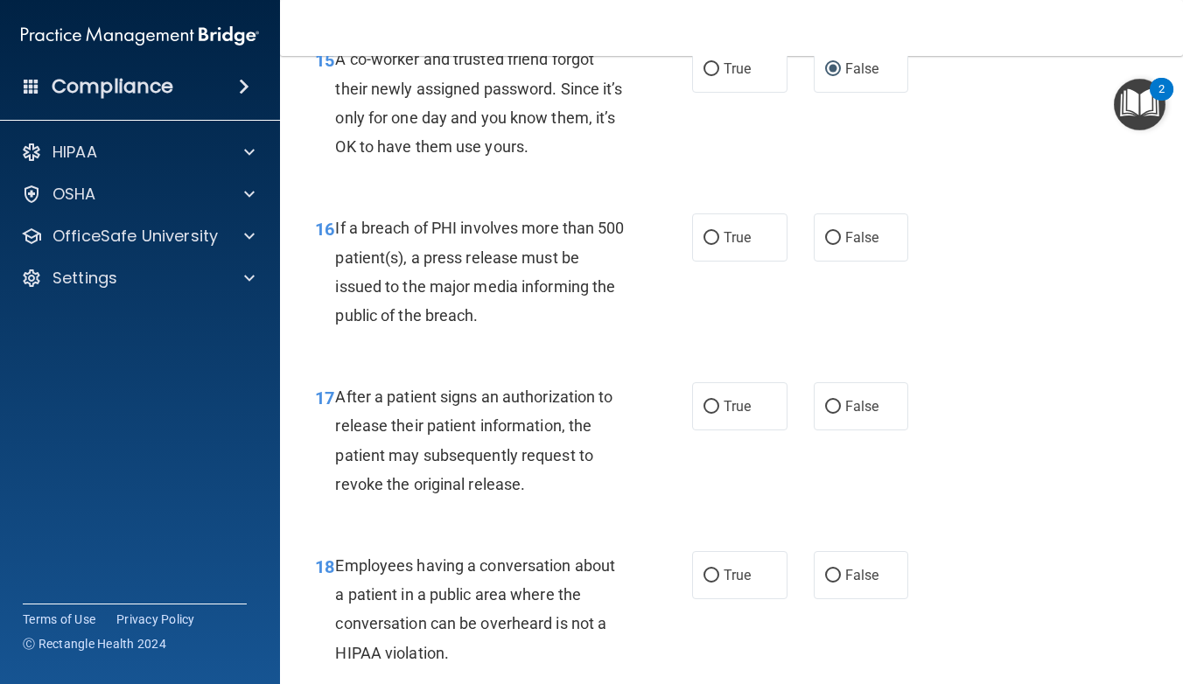
scroll to position [2429, 0]
click at [707, 231] on input "True" at bounding box center [712, 237] width 16 height 13
radio input "true"
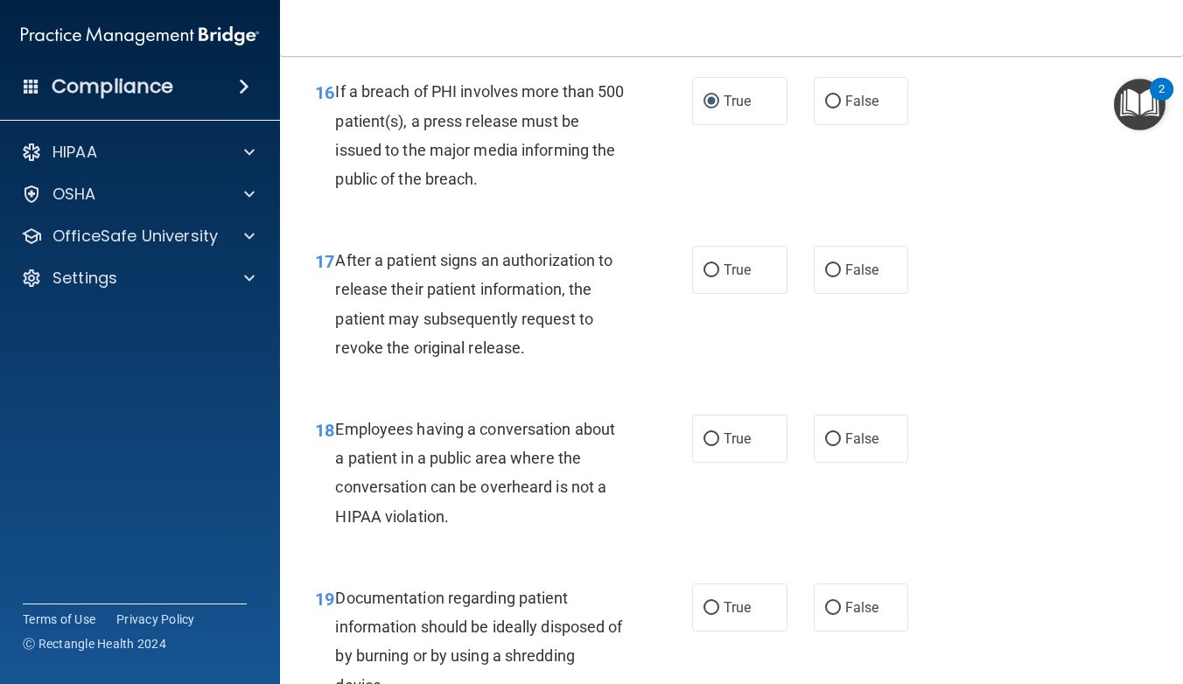
scroll to position [2582, 0]
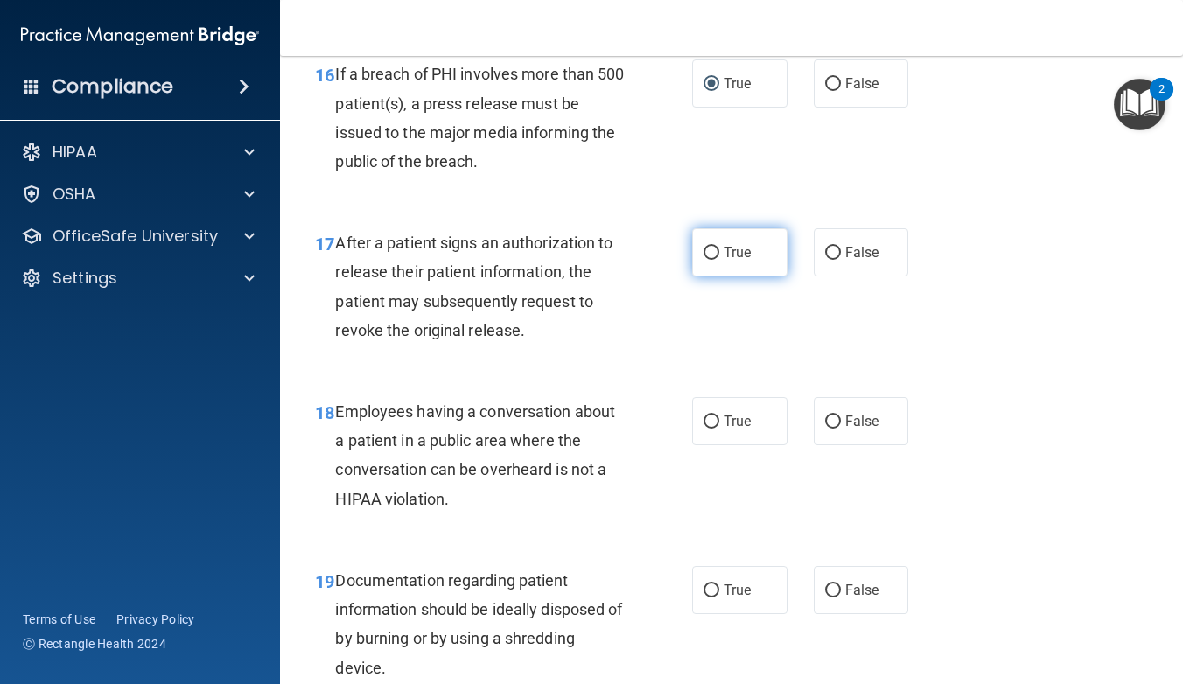
click at [710, 247] on input "True" at bounding box center [712, 253] width 16 height 13
radio input "true"
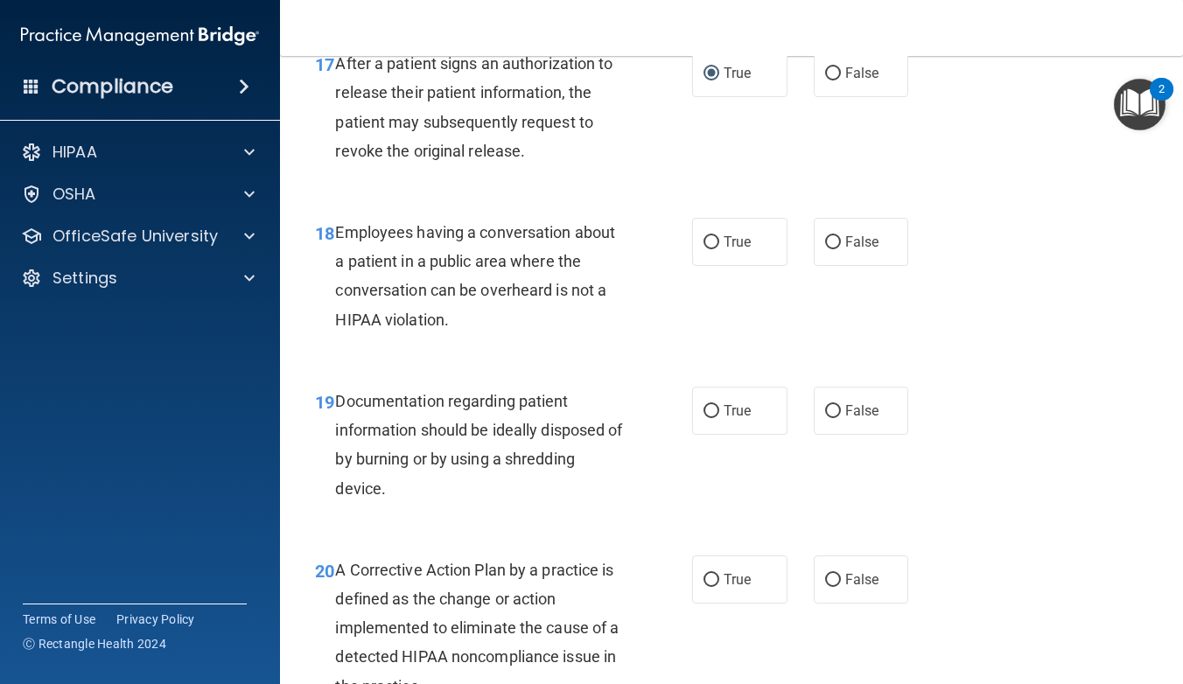
scroll to position [2765, 0]
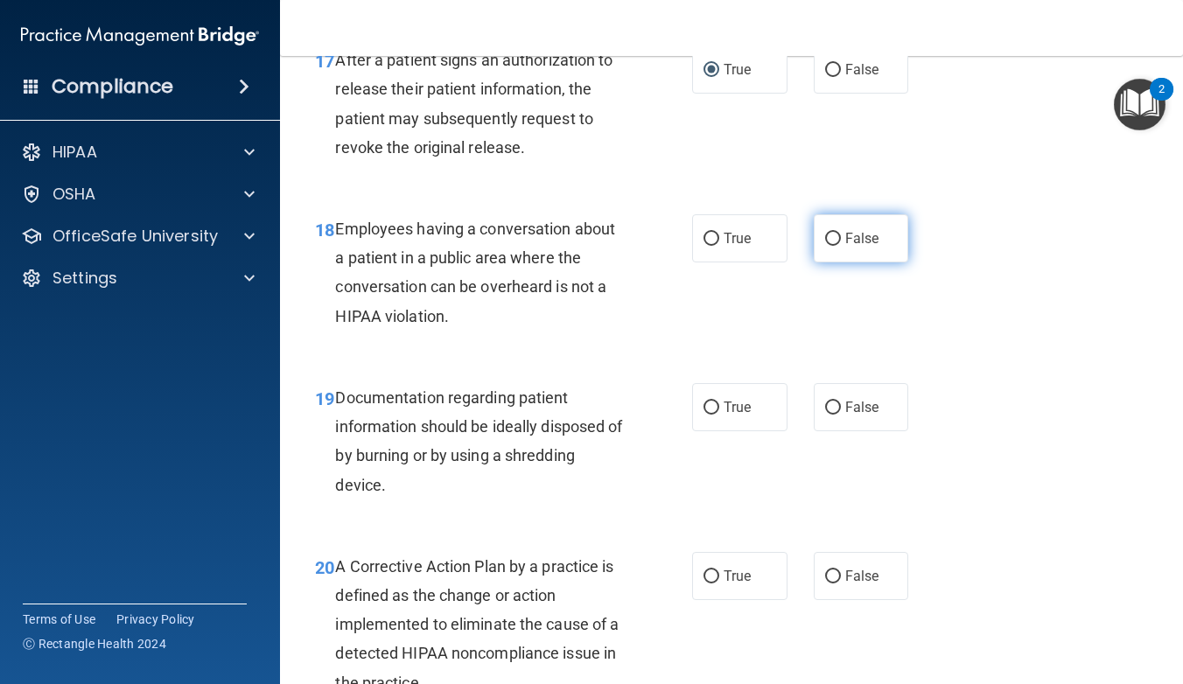
click at [832, 233] on input "False" at bounding box center [833, 239] width 16 height 13
radio input "true"
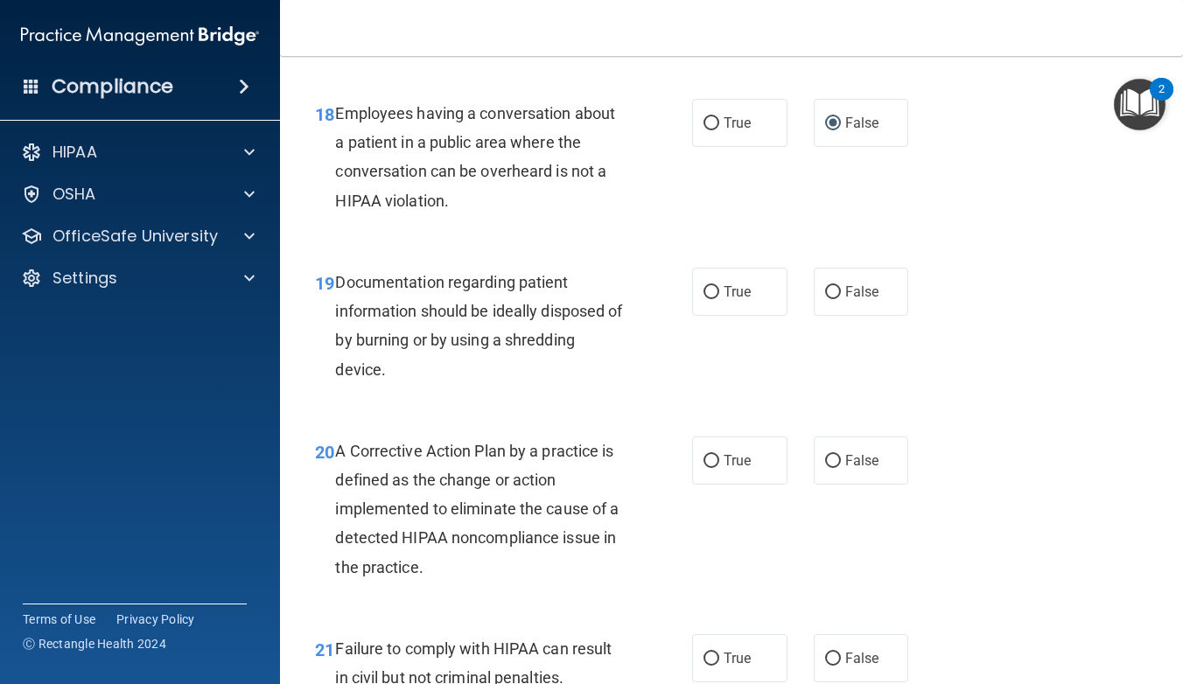
scroll to position [2883, 0]
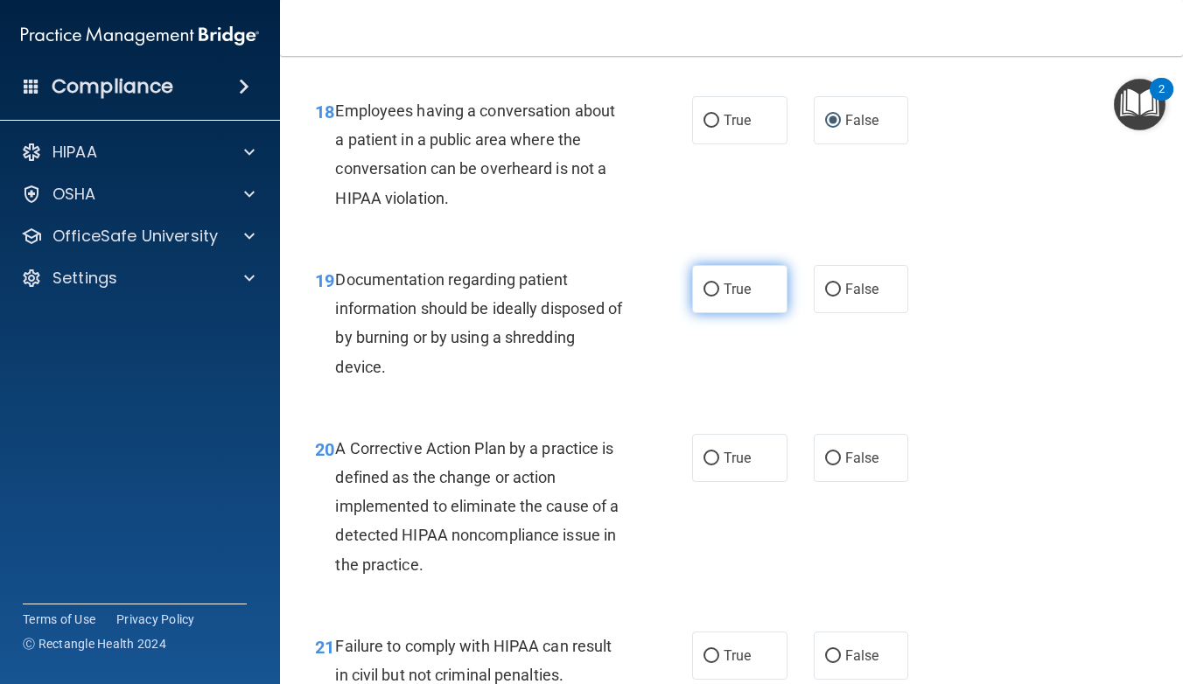
click at [710, 284] on input "True" at bounding box center [712, 290] width 16 height 13
radio input "true"
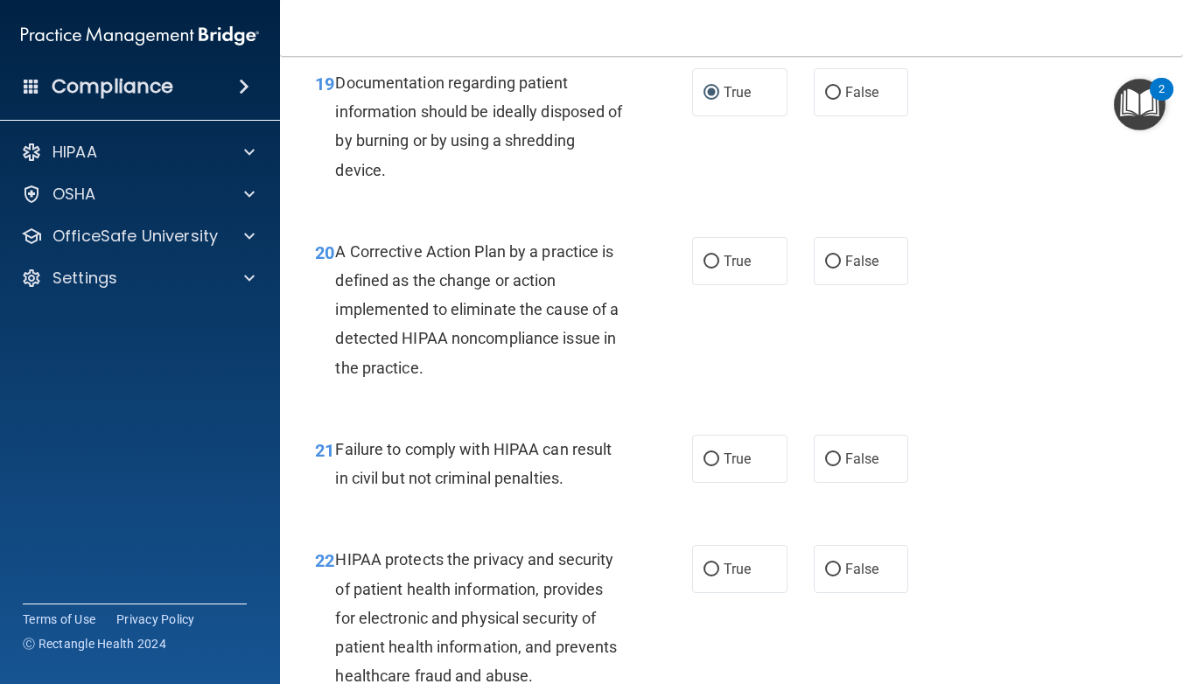
scroll to position [3084, 0]
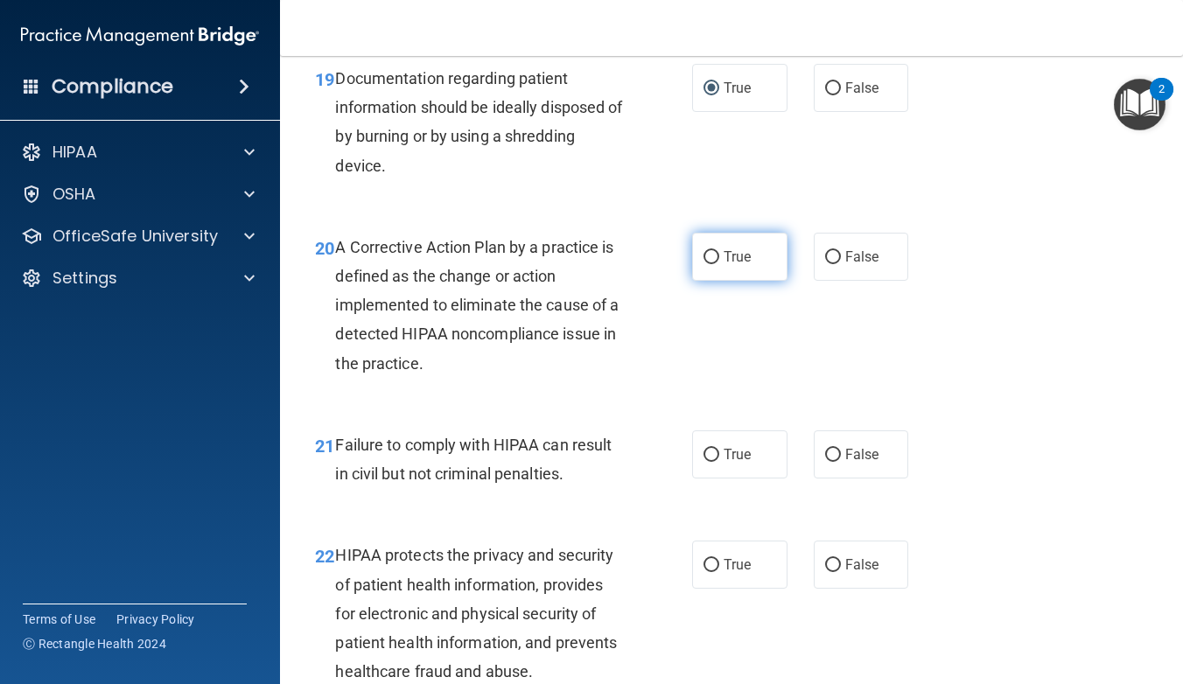
click at [705, 251] on input "True" at bounding box center [712, 257] width 16 height 13
radio input "true"
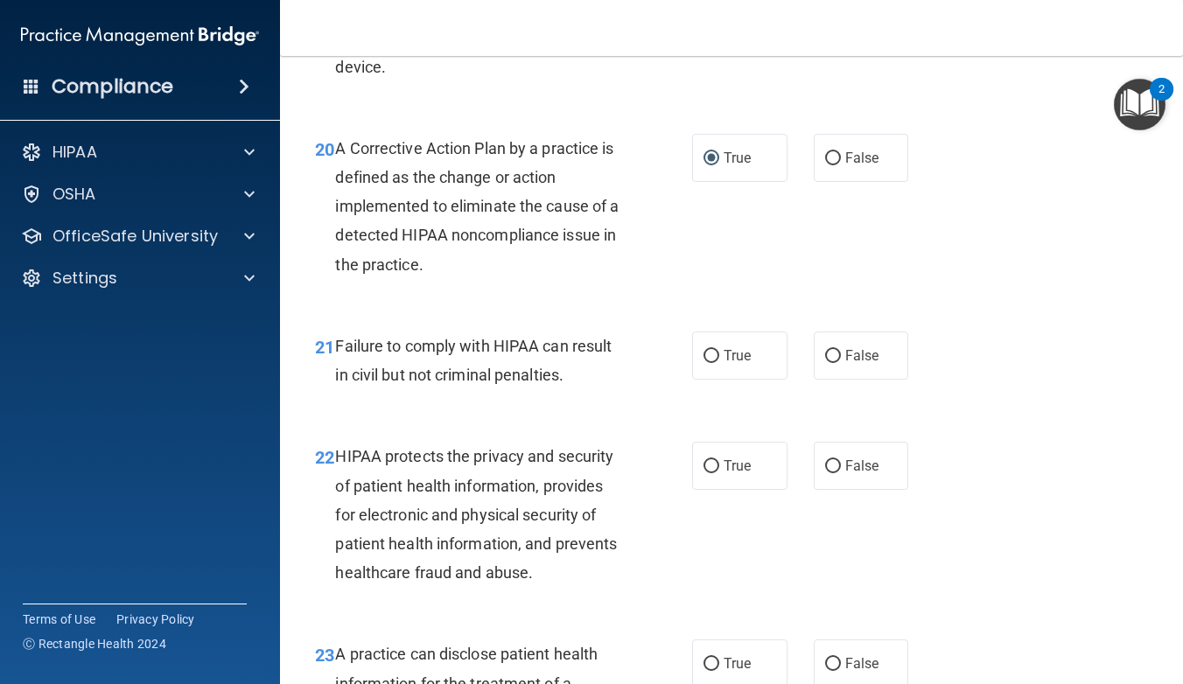
scroll to position [3185, 0]
click at [829, 348] on input "False" at bounding box center [833, 354] width 16 height 13
radio input "true"
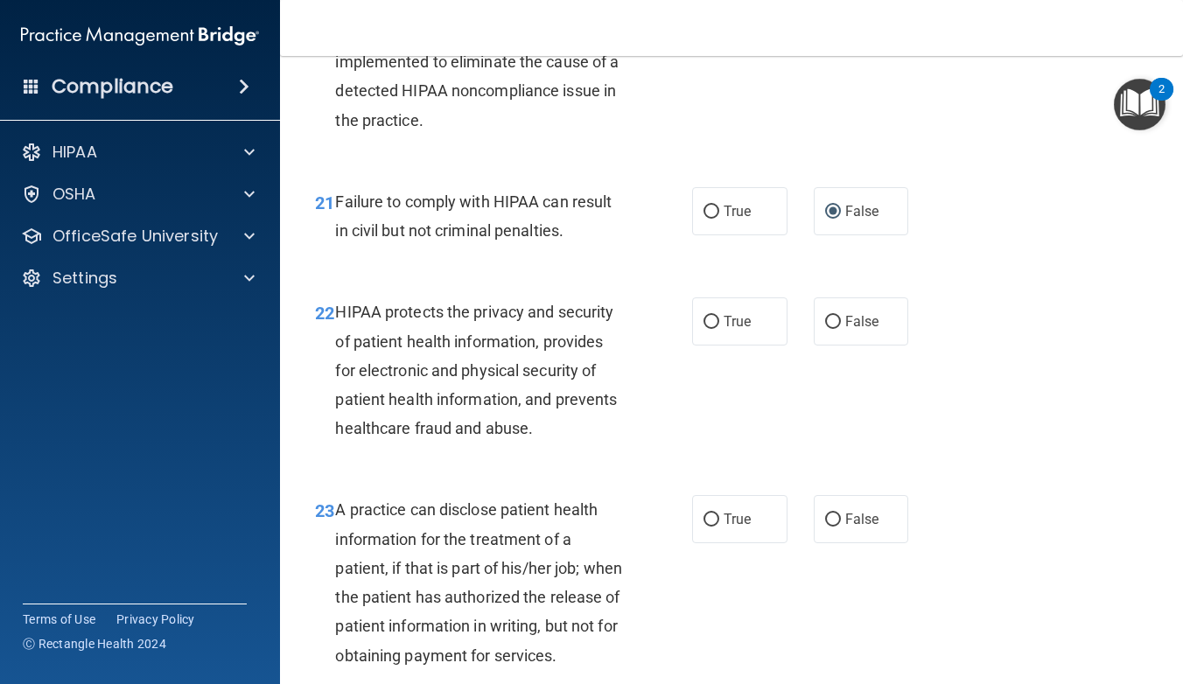
scroll to position [3329, 0]
click at [711, 315] on input "True" at bounding box center [712, 321] width 16 height 13
radio input "true"
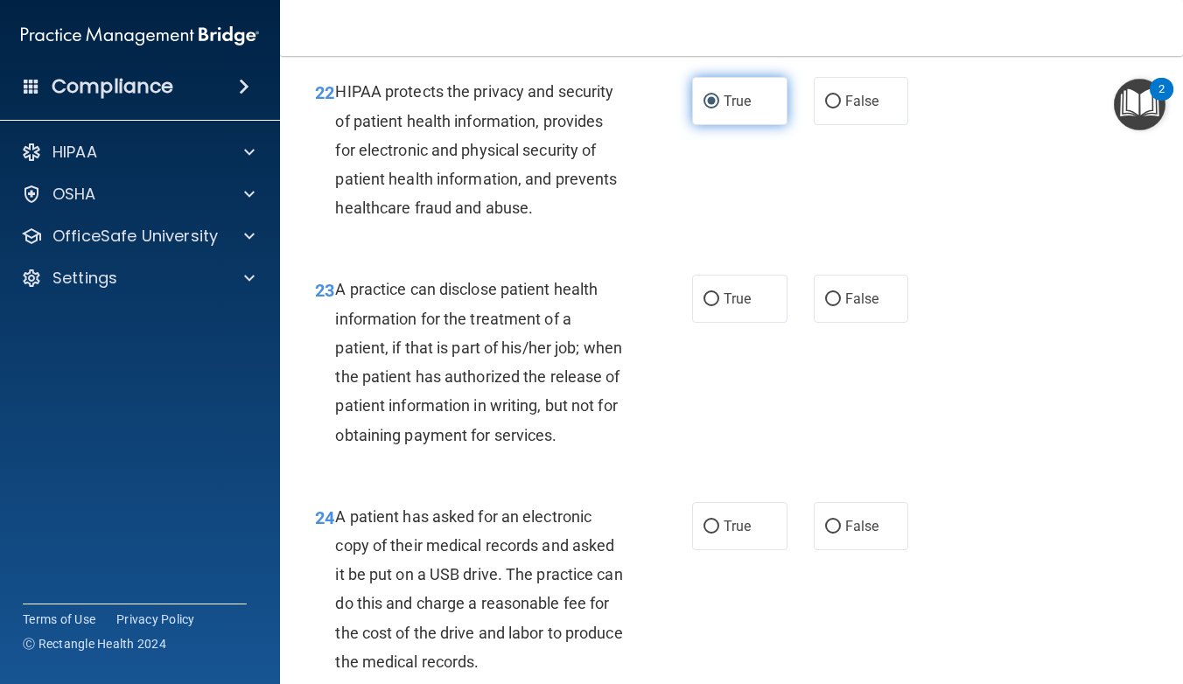
scroll to position [3564, 0]
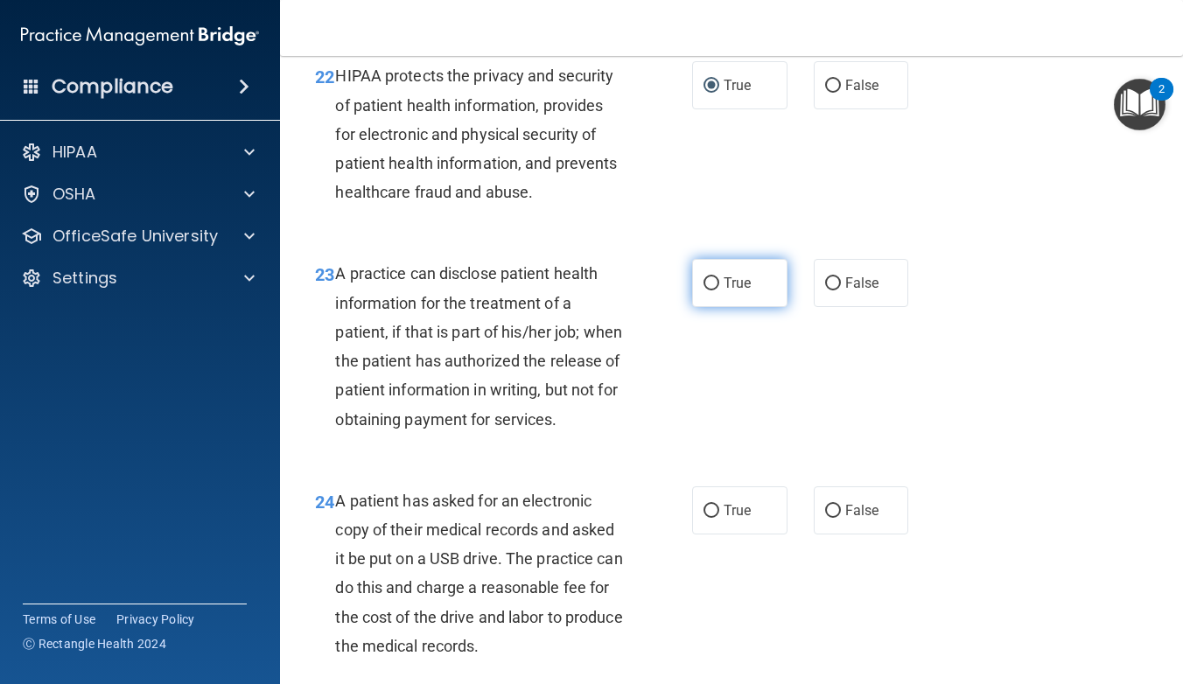
click at [715, 277] on input "True" at bounding box center [712, 283] width 16 height 13
radio input "true"
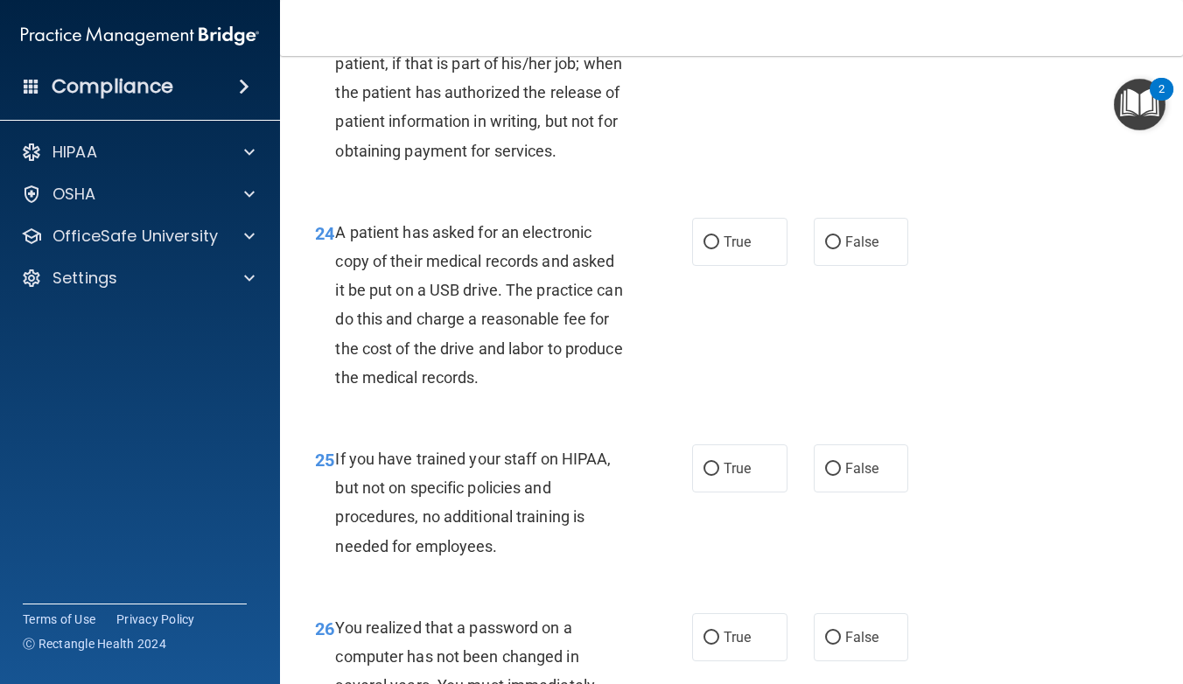
scroll to position [3835, 0]
click at [709, 248] on input "True" at bounding box center [712, 241] width 16 height 13
radio input "true"
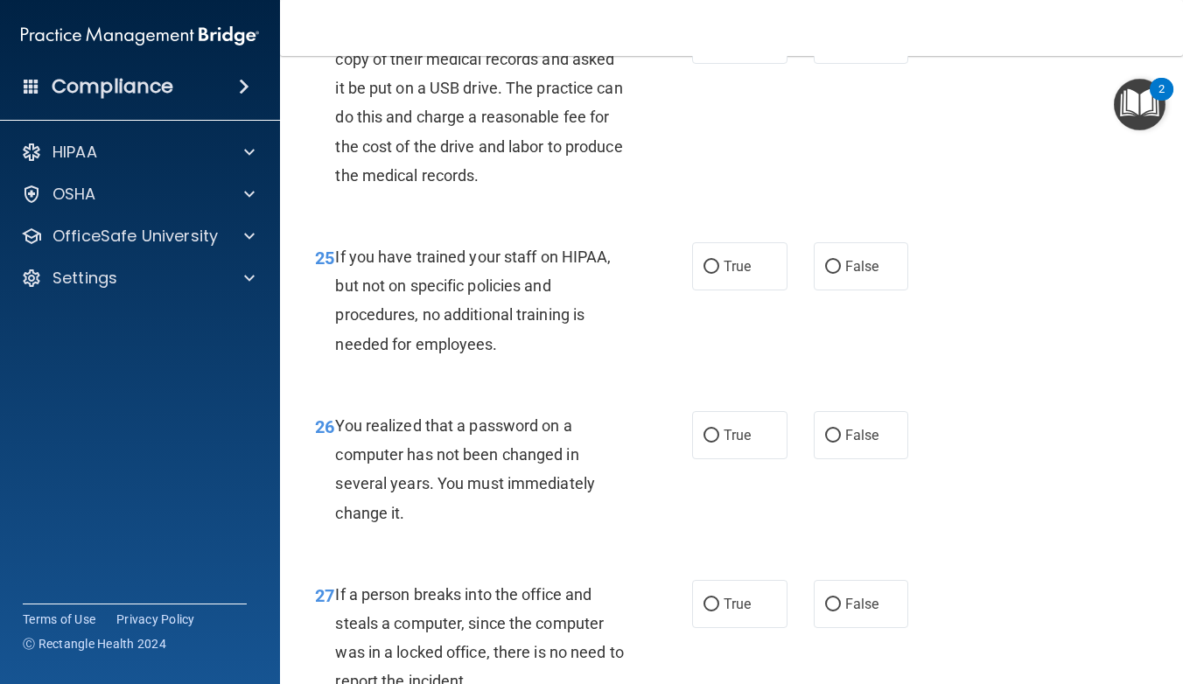
scroll to position [4038, 0]
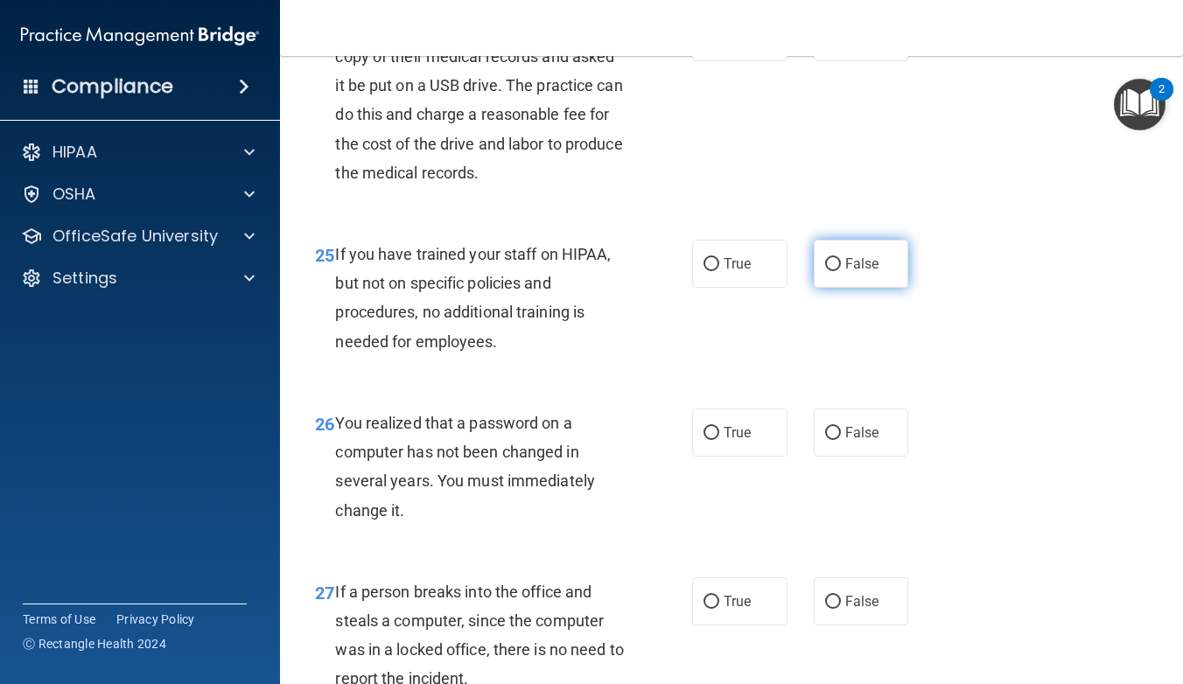
click at [833, 271] on input "False" at bounding box center [833, 264] width 16 height 13
radio input "true"
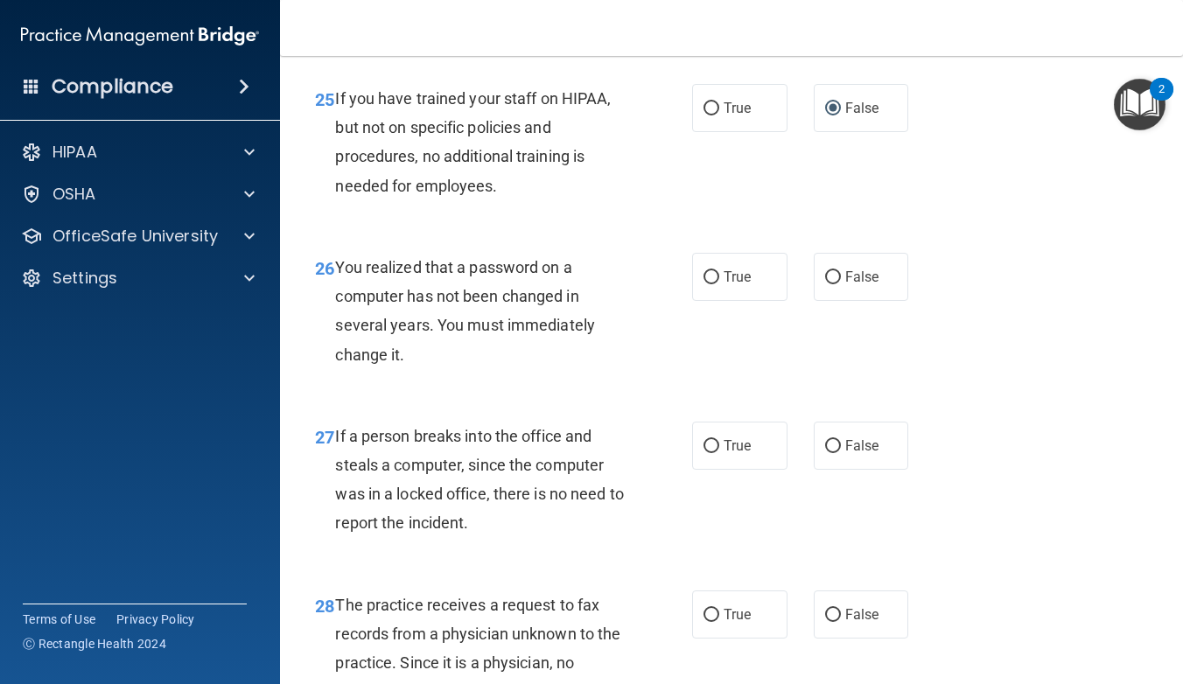
scroll to position [4195, 0]
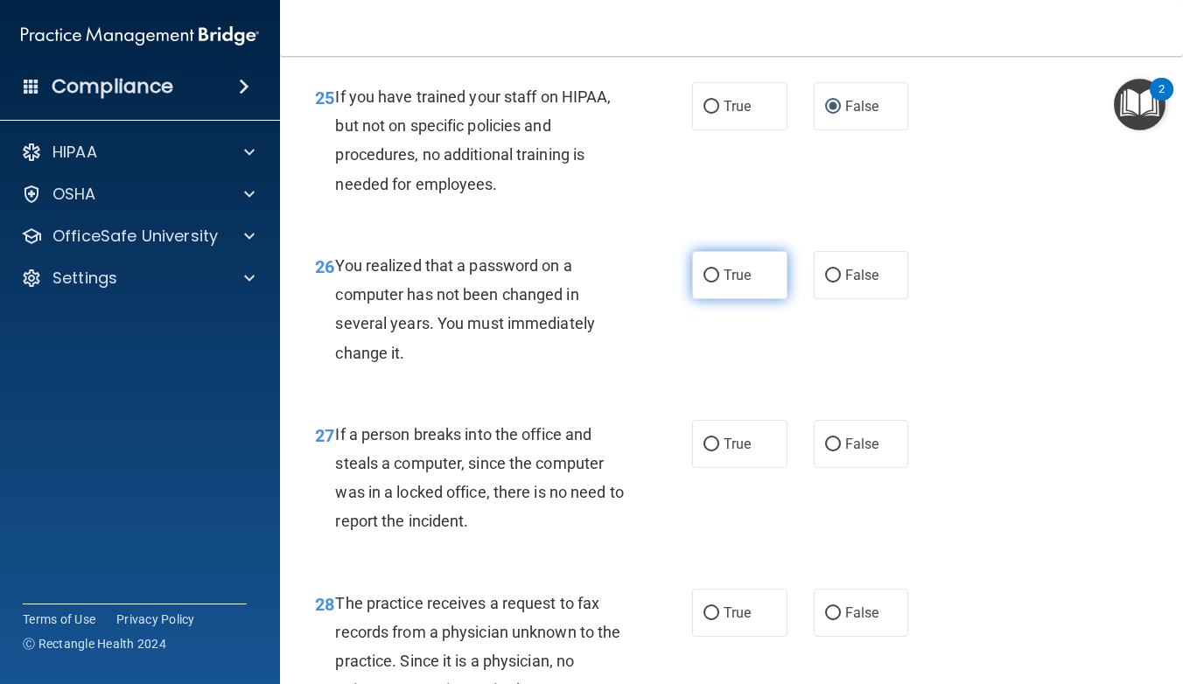
click at [709, 281] on input "True" at bounding box center [712, 276] width 16 height 13
radio input "true"
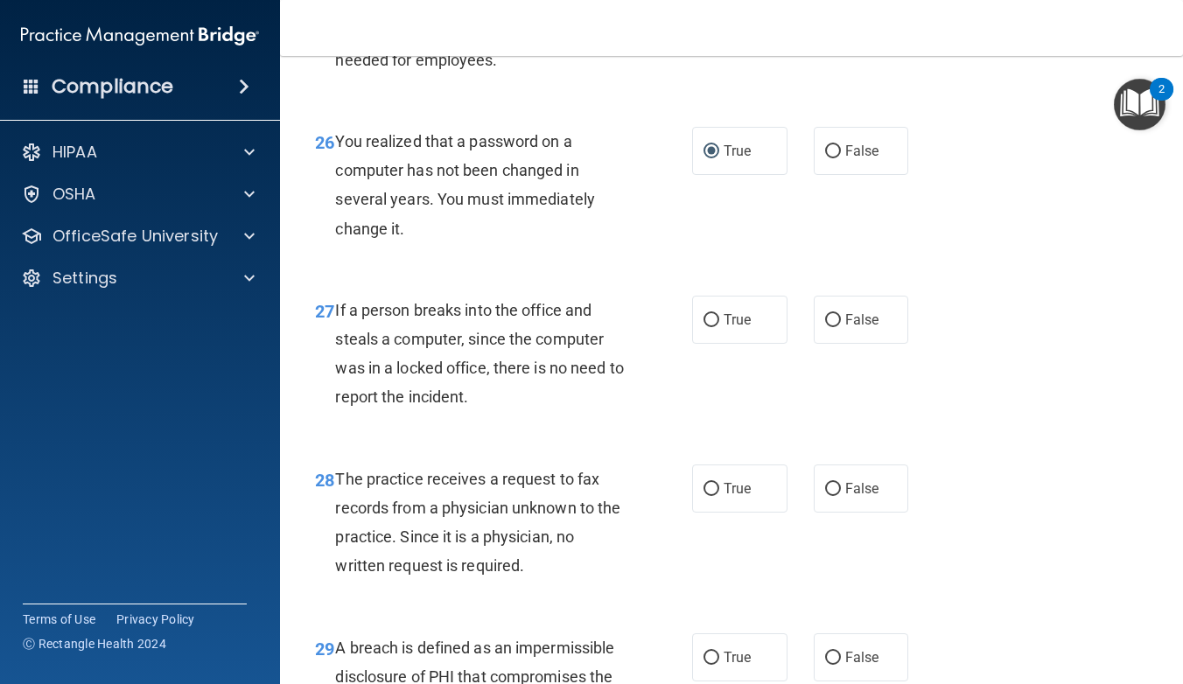
scroll to position [4320, 0]
click at [831, 326] on input "False" at bounding box center [833, 319] width 16 height 13
radio input "true"
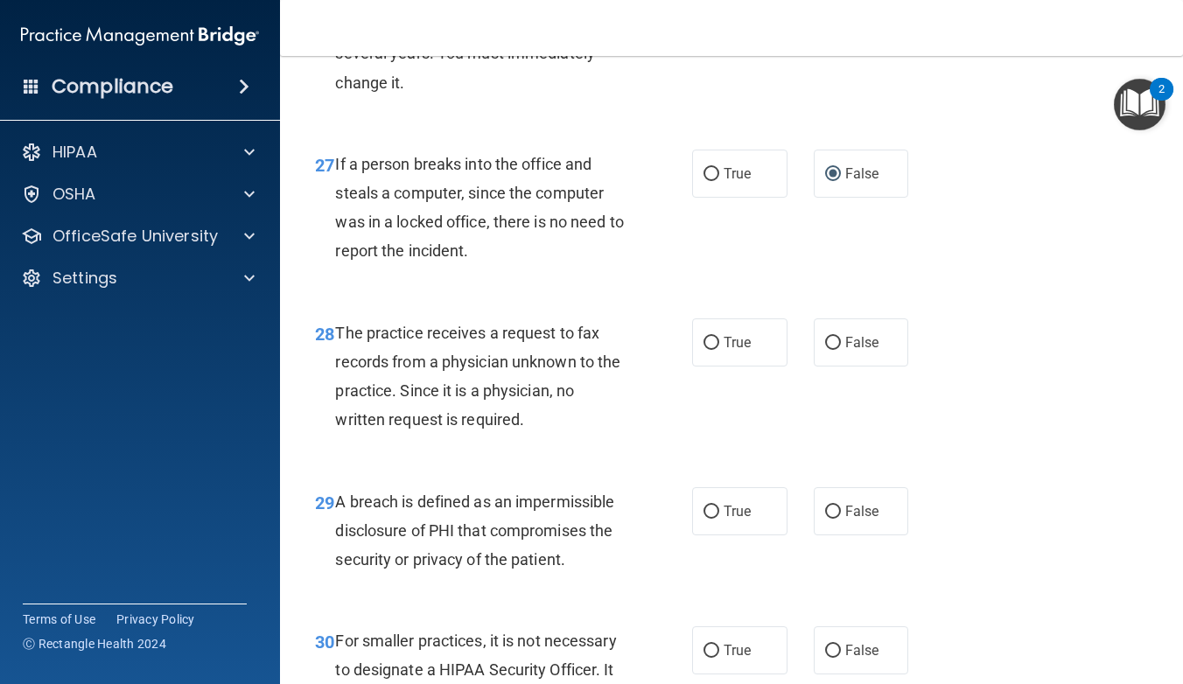
scroll to position [4503, 0]
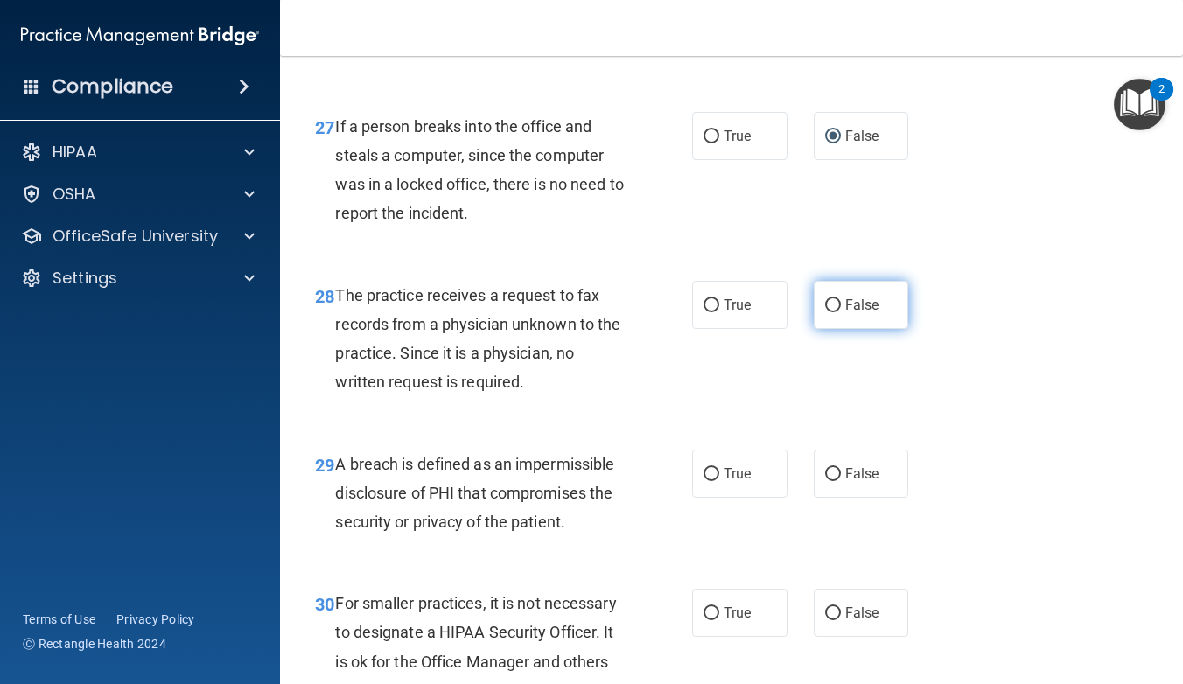
click at [830, 308] on input "False" at bounding box center [833, 305] width 16 height 13
radio input "true"
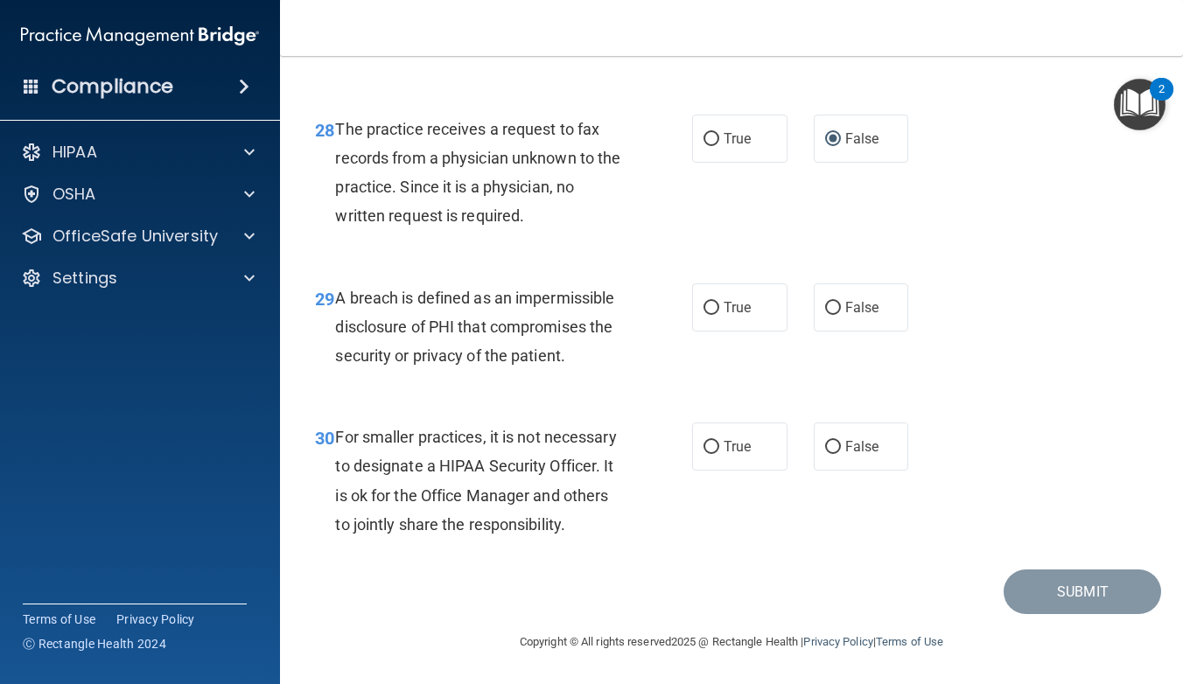
scroll to position [4674, 0]
click at [711, 304] on input "True" at bounding box center [712, 308] width 16 height 13
radio input "true"
click at [832, 451] on input "False" at bounding box center [833, 447] width 16 height 13
radio input "true"
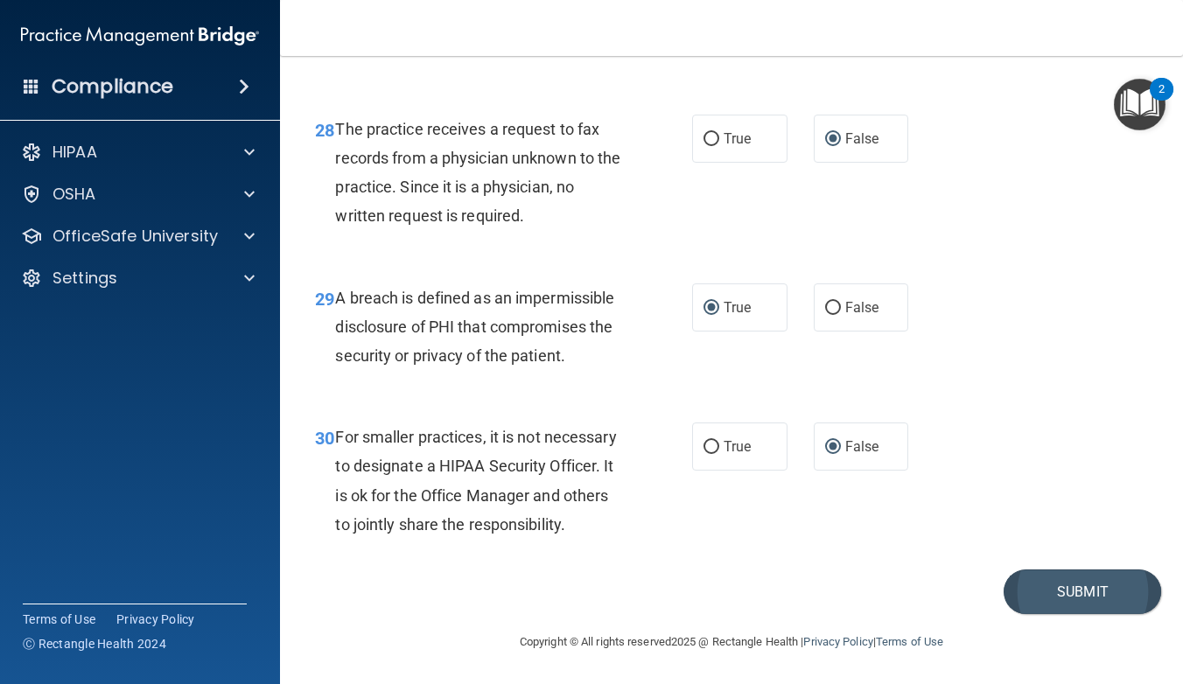
click at [1065, 594] on button "Submit" at bounding box center [1083, 592] width 158 height 45
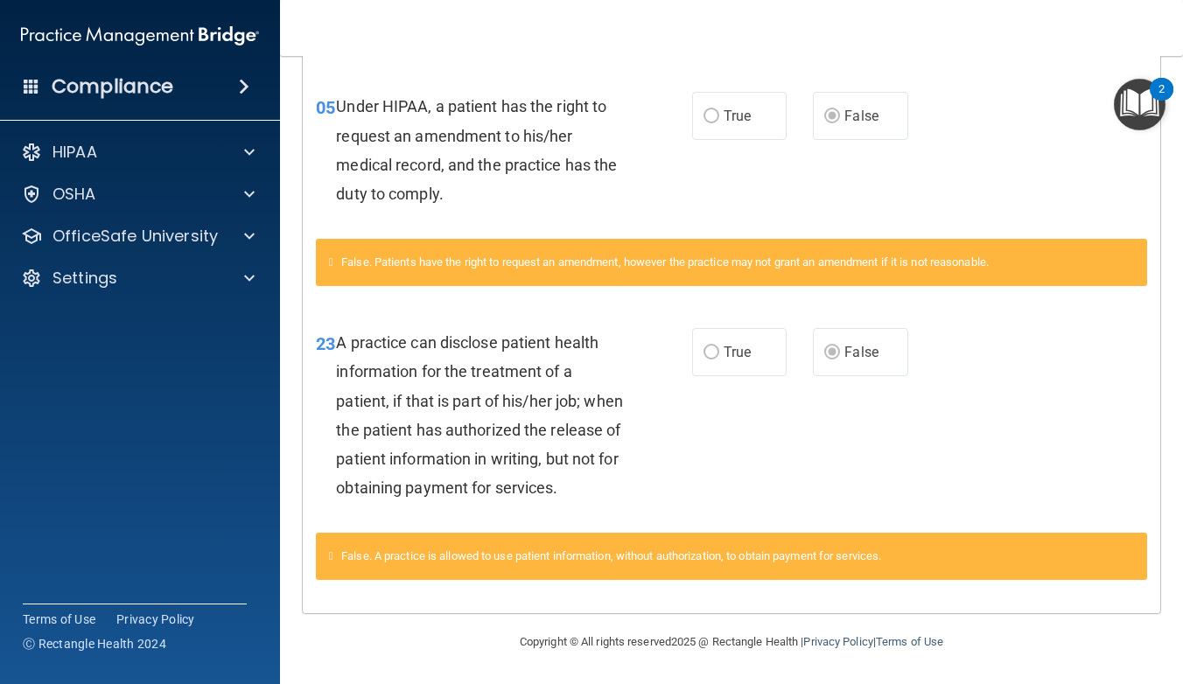
scroll to position [629, 0]
